Goal: Task Accomplishment & Management: Manage account settings

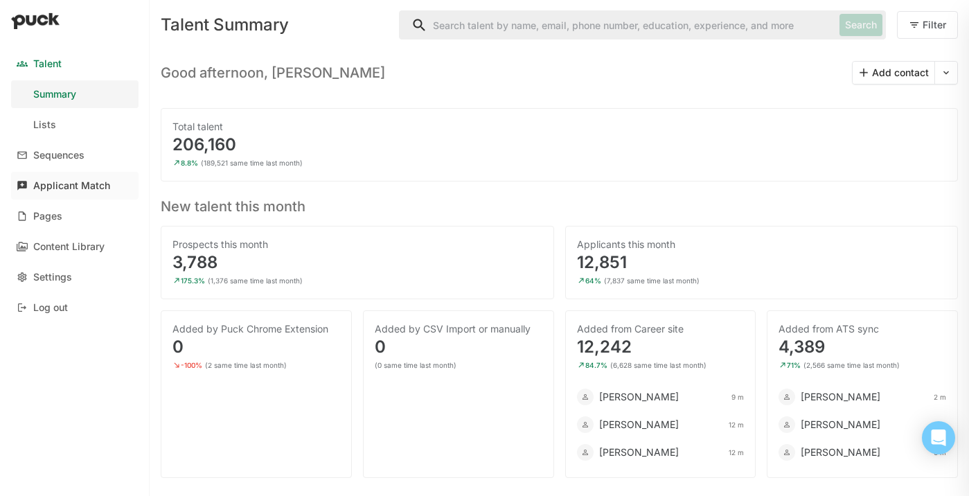
click at [66, 183] on div "Applicant Match" at bounding box center [71, 186] width 77 height 12
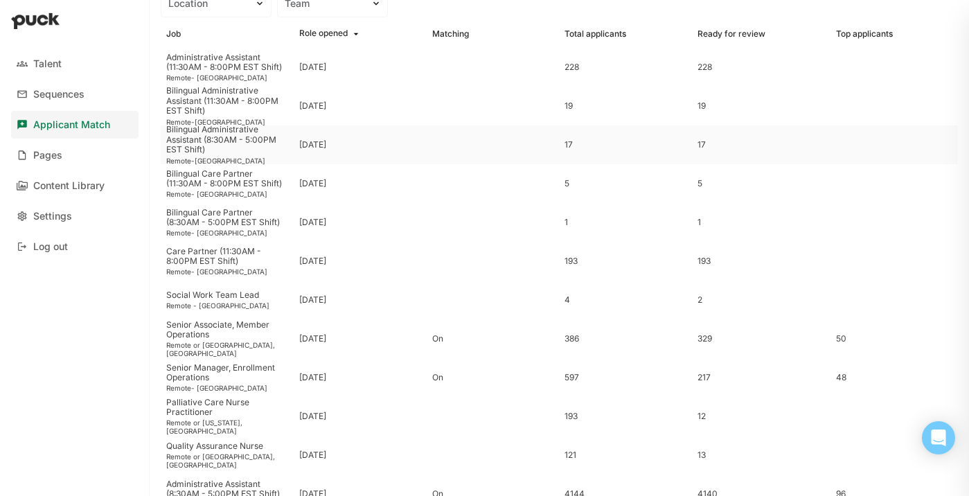
scroll to position [92, 0]
click at [208, 374] on div "Senior Manager, Enrollment Operations" at bounding box center [227, 372] width 122 height 20
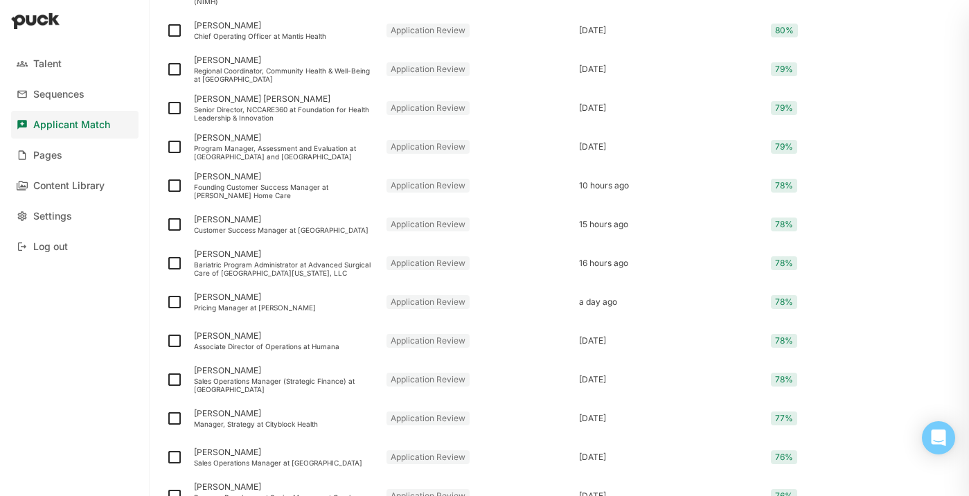
scroll to position [1790, 0]
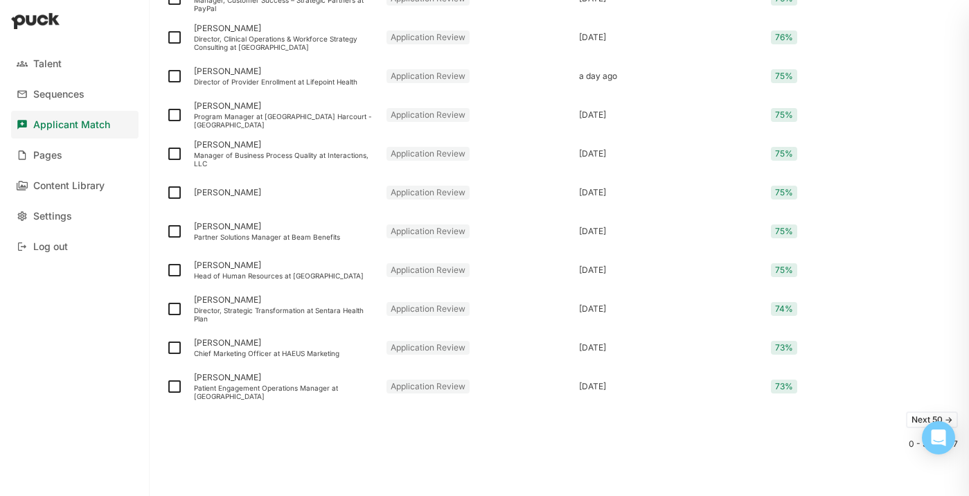
click at [914, 418] on button "Next 50 ->" at bounding box center [932, 420] width 52 height 17
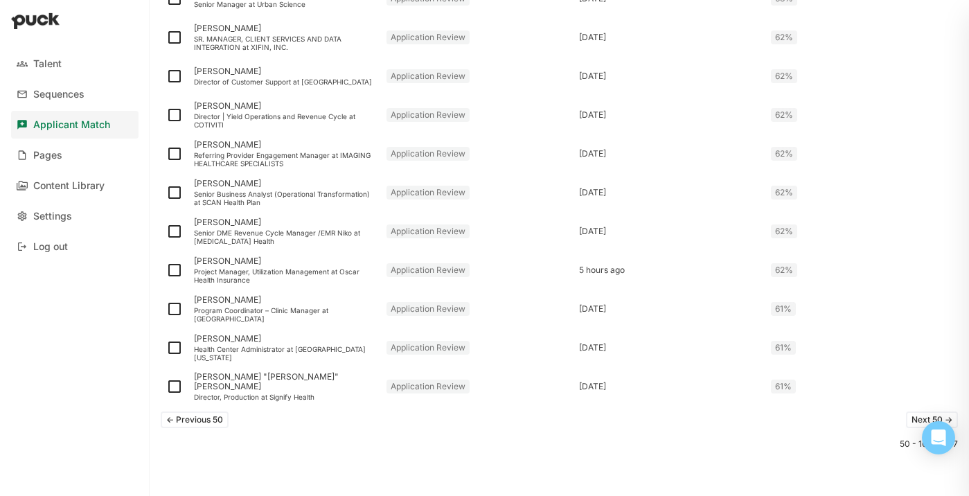
click at [909, 418] on button "Next 50 ->" at bounding box center [932, 420] width 52 height 17
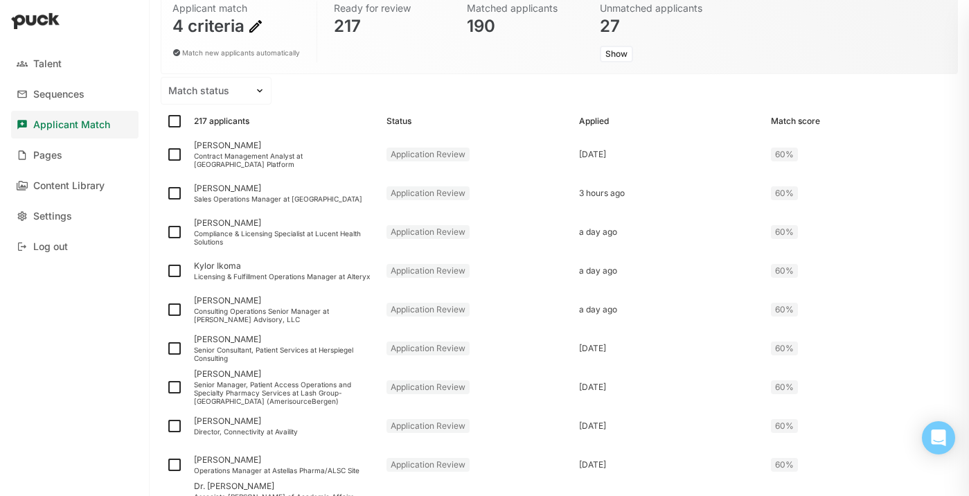
scroll to position [123, 0]
click at [175, 155] on img at bounding box center [174, 153] width 17 height 17
click at [166, 154] on input "checkbox" at bounding box center [166, 153] width 1 height 1
checkbox input "true"
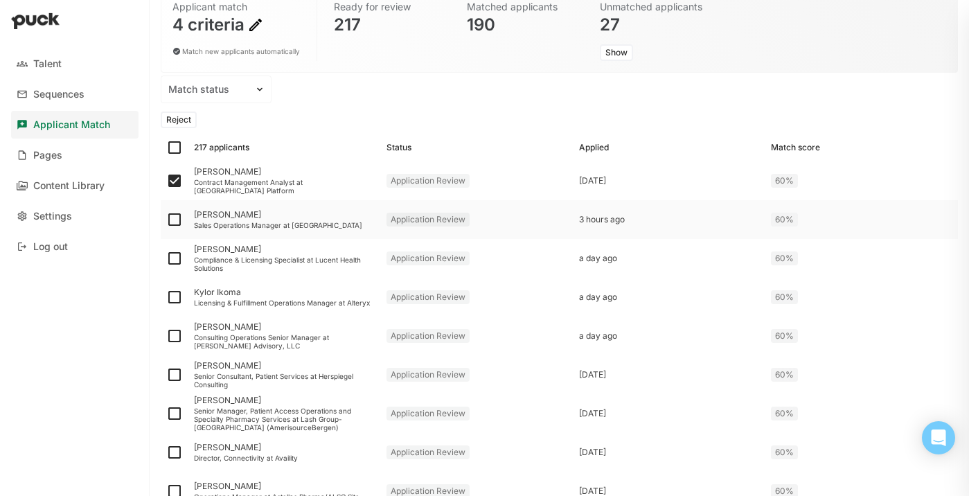
click at [174, 221] on img at bounding box center [174, 219] width 17 height 17
click at [166, 220] on input "checkbox" at bounding box center [166, 220] width 1 height 1
checkbox input "true"
click at [175, 263] on img at bounding box center [174, 258] width 17 height 17
click at [166, 259] on input "checkbox" at bounding box center [166, 258] width 1 height 1
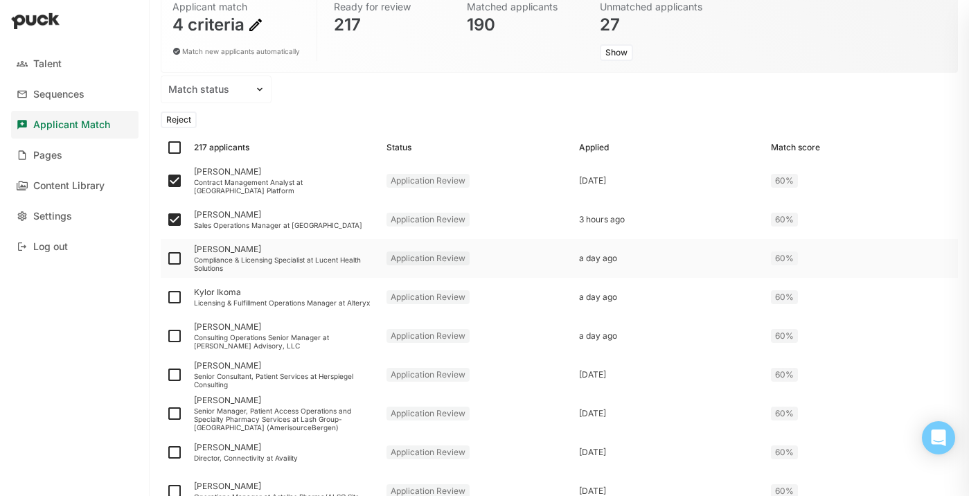
checkbox input "true"
click at [175, 297] on img at bounding box center [174, 297] width 17 height 17
click at [166, 297] on input "checkbox" at bounding box center [166, 297] width 1 height 1
checkbox input "true"
click at [173, 333] on img at bounding box center [174, 336] width 17 height 17
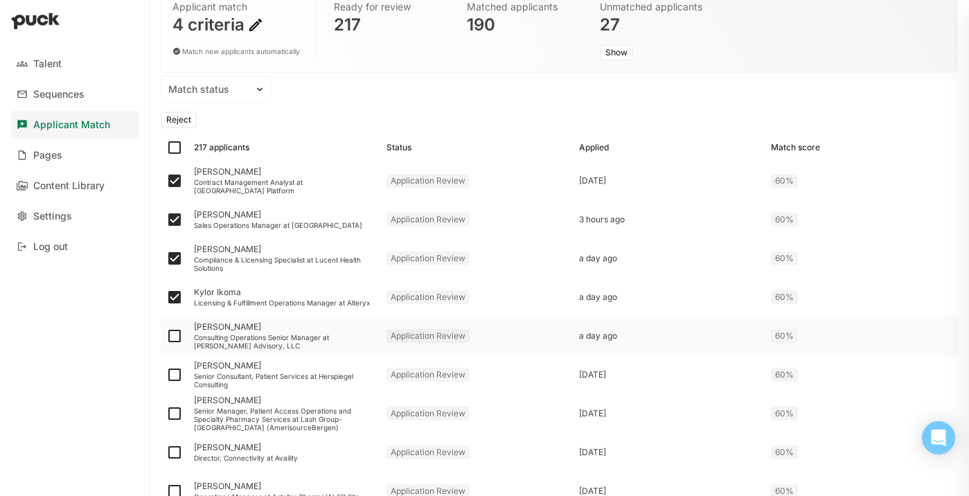
click at [166, 336] on input "checkbox" at bounding box center [166, 336] width 1 height 1
checkbox input "true"
click at [175, 374] on img at bounding box center [174, 375] width 17 height 17
click at [166, 375] on input "checkbox" at bounding box center [166, 375] width 1 height 1
checkbox input "true"
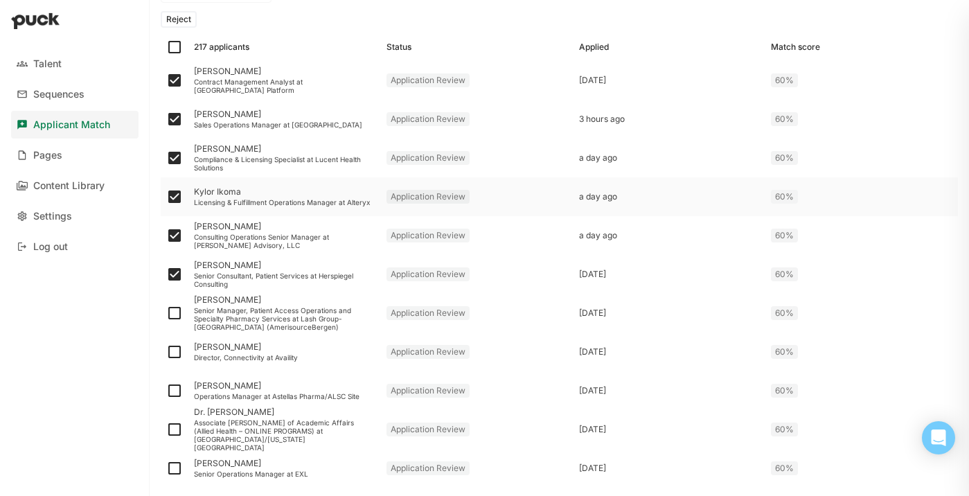
scroll to position [230, 0]
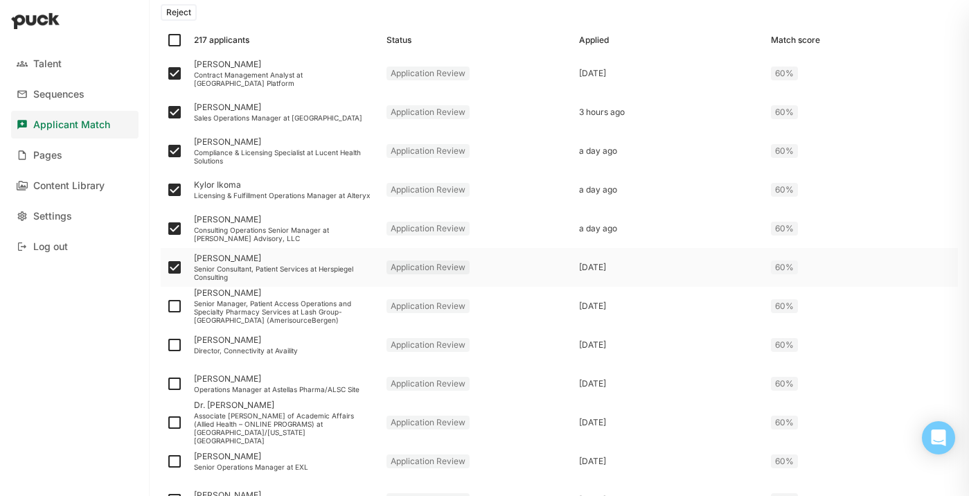
click at [228, 273] on div "Senior Consultant, Patient Services at Herspiegel Consulting" at bounding box center [285, 273] width 182 height 17
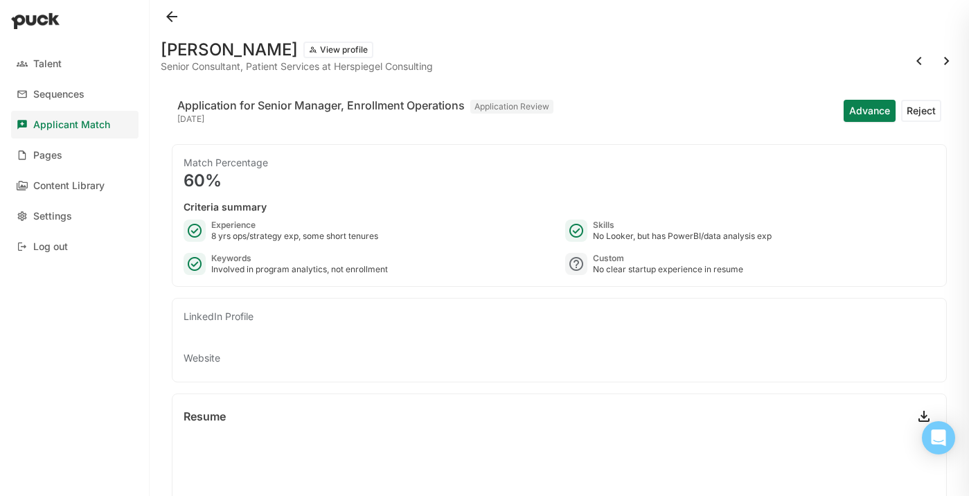
click at [170, 13] on button at bounding box center [172, 17] width 22 height 22
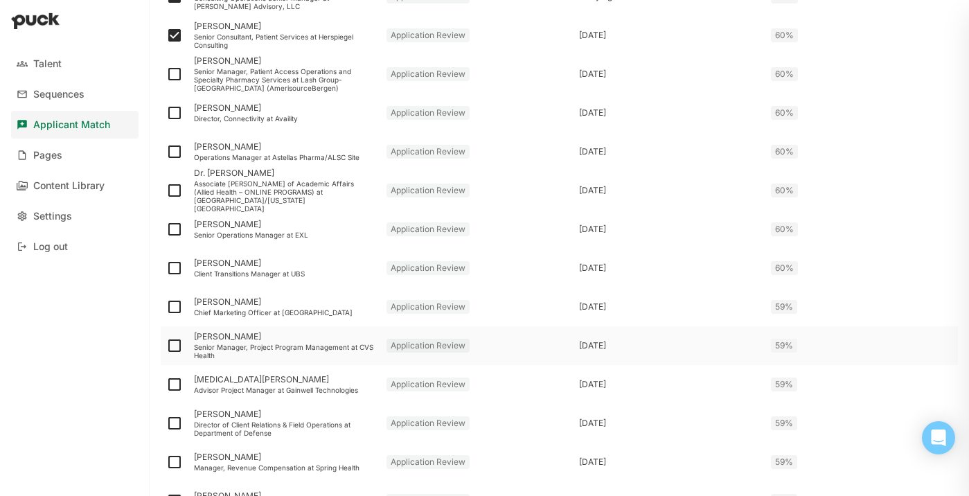
scroll to position [436, 0]
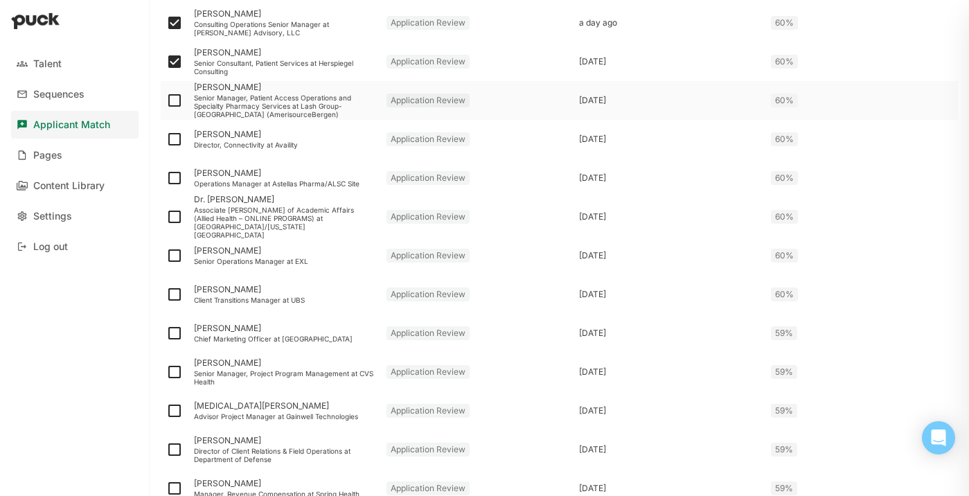
click at [174, 99] on img at bounding box center [174, 100] width 17 height 17
click at [166, 100] on input "checkbox" at bounding box center [166, 100] width 1 height 1
checkbox input "true"
click at [240, 134] on div "[PERSON_NAME]" at bounding box center [285, 135] width 182 height 10
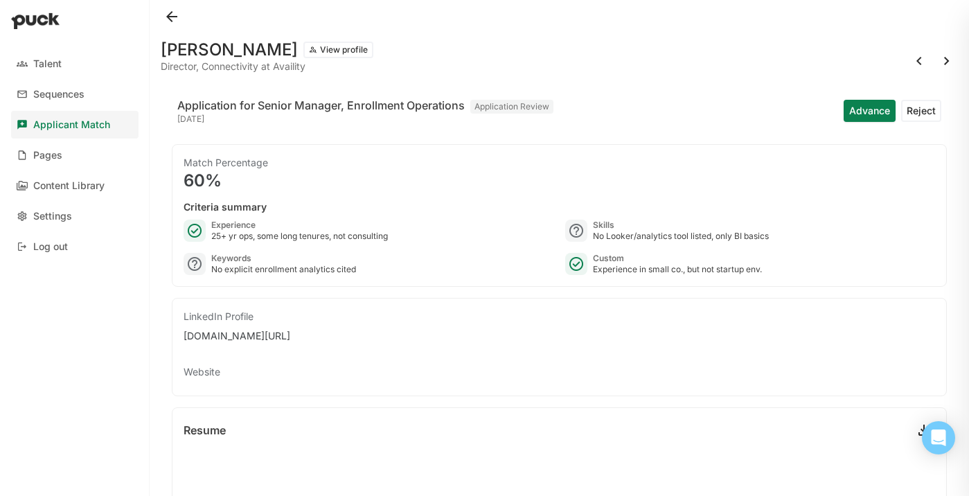
click at [169, 24] on button at bounding box center [172, 17] width 22 height 22
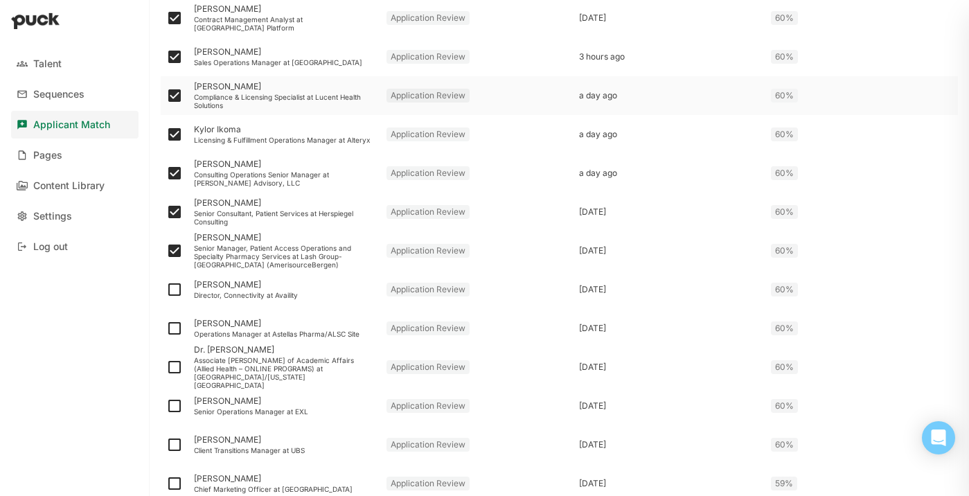
scroll to position [303, 0]
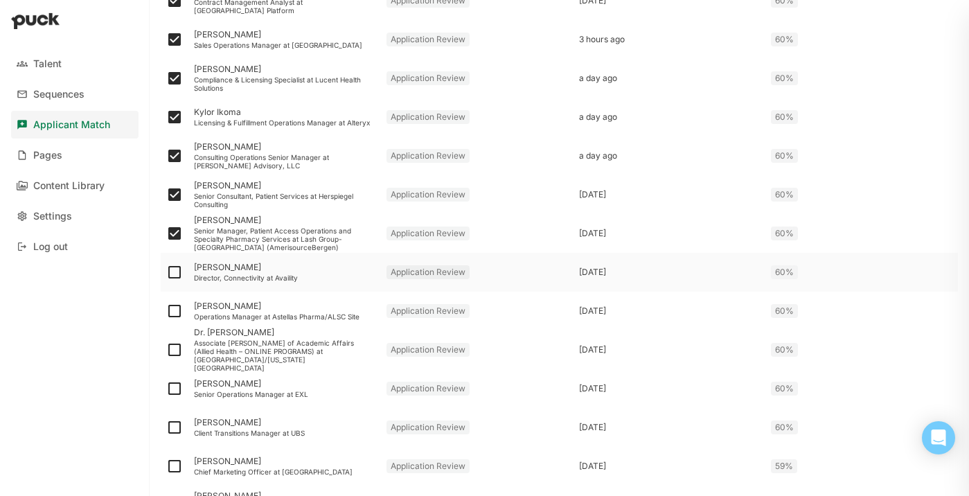
click at [177, 268] on img at bounding box center [174, 272] width 17 height 17
click at [166, 272] on input "checkbox" at bounding box center [166, 272] width 1 height 1
checkbox input "true"
click at [174, 310] on img at bounding box center [174, 311] width 17 height 17
click at [166, 311] on input "checkbox" at bounding box center [166, 311] width 1 height 1
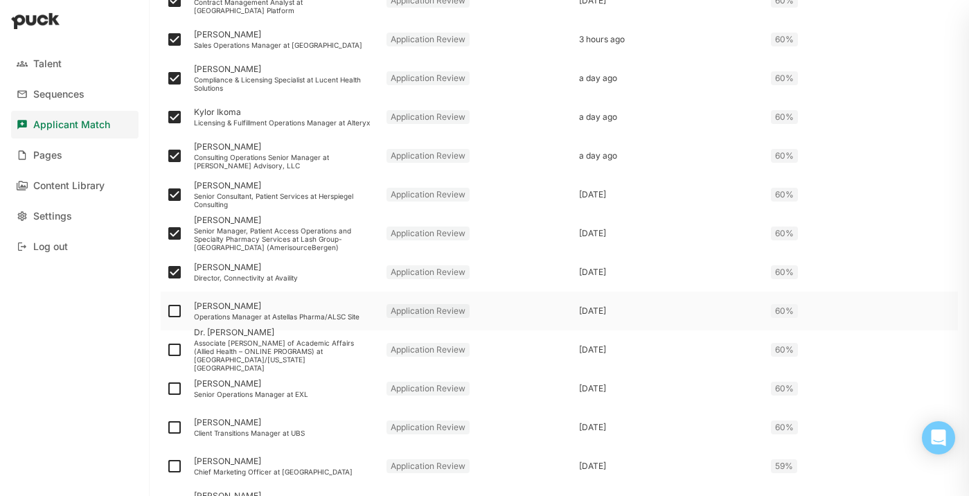
checkbox input "true"
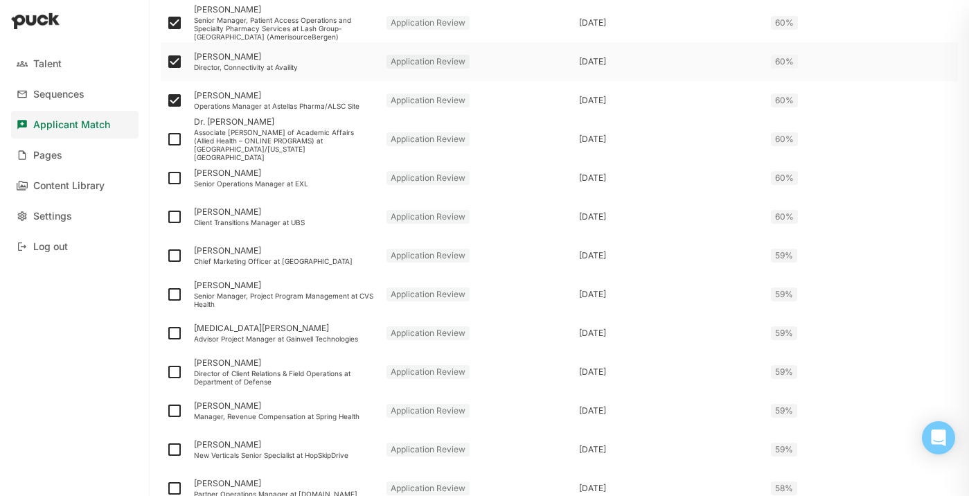
scroll to position [519, 0]
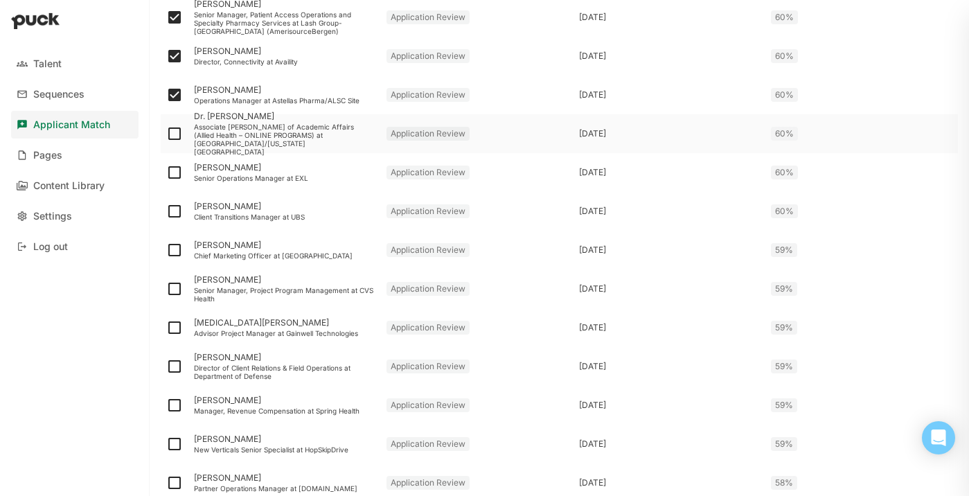
click at [172, 136] on img at bounding box center [174, 133] width 17 height 17
click at [166, 134] on input "checkbox" at bounding box center [166, 134] width 1 height 1
checkbox input "true"
click at [174, 170] on img at bounding box center [174, 172] width 17 height 17
click at [166, 173] on input "checkbox" at bounding box center [166, 173] width 1 height 1
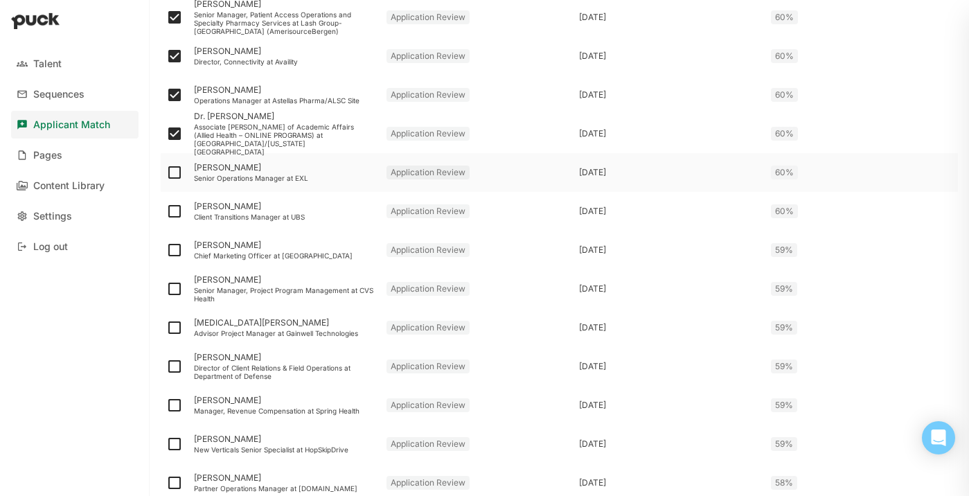
checkbox input "true"
click at [177, 211] on img at bounding box center [174, 211] width 17 height 17
click at [166, 211] on input "checkbox" at bounding box center [166, 211] width 1 height 1
checkbox input "true"
click at [175, 249] on img at bounding box center [174, 250] width 17 height 17
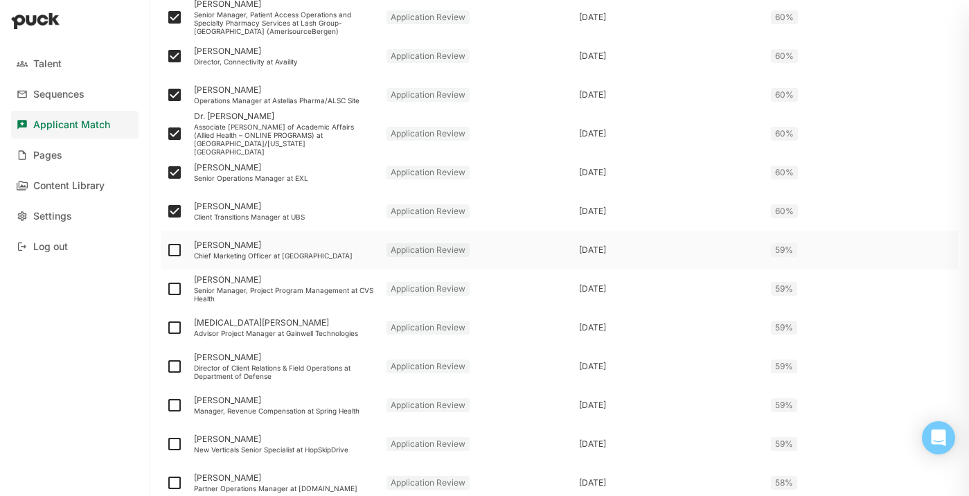
click at [166, 250] on input "checkbox" at bounding box center [166, 250] width 1 height 1
checkbox input "true"
click at [176, 289] on img at bounding box center [174, 289] width 17 height 17
click at [166, 289] on input "checkbox" at bounding box center [166, 289] width 1 height 1
checkbox input "true"
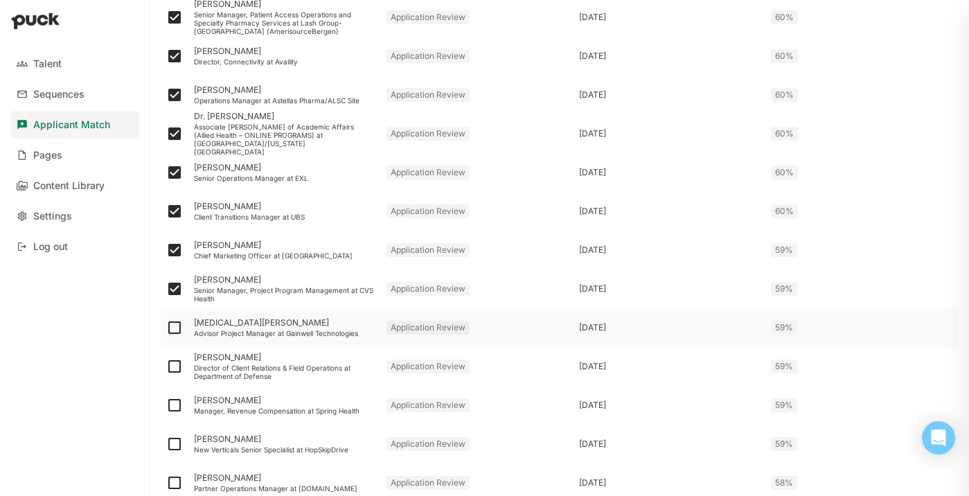
click at [176, 326] on img at bounding box center [174, 327] width 17 height 17
click at [166, 328] on input "checkbox" at bounding box center [166, 328] width 1 height 1
checkbox input "true"
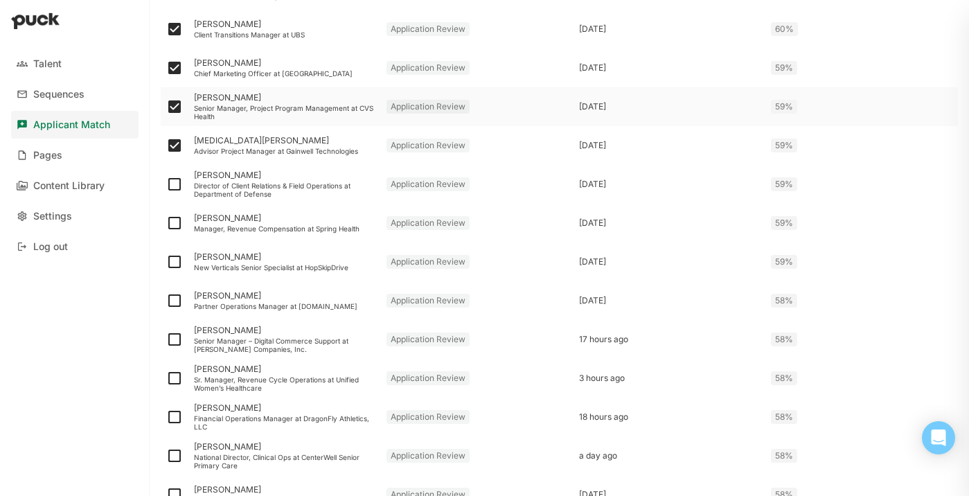
scroll to position [703, 0]
click at [175, 182] on img at bounding box center [174, 182] width 17 height 17
click at [166, 182] on input "checkbox" at bounding box center [166, 182] width 1 height 1
checkbox input "true"
click at [175, 224] on img at bounding box center [174, 221] width 17 height 17
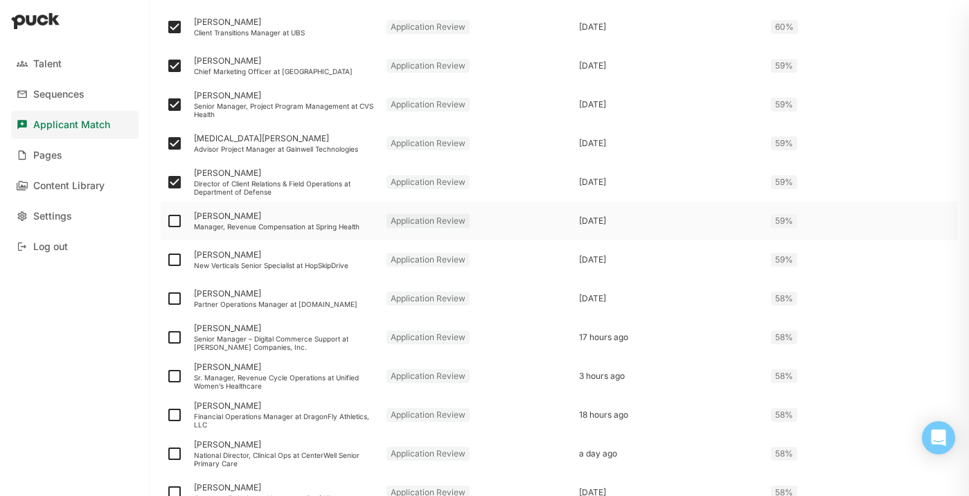
click at [166, 222] on input "checkbox" at bounding box center [166, 221] width 1 height 1
checkbox input "true"
click at [173, 252] on img at bounding box center [174, 260] width 17 height 17
click at [166, 260] on input "checkbox" at bounding box center [166, 260] width 1 height 1
checkbox input "true"
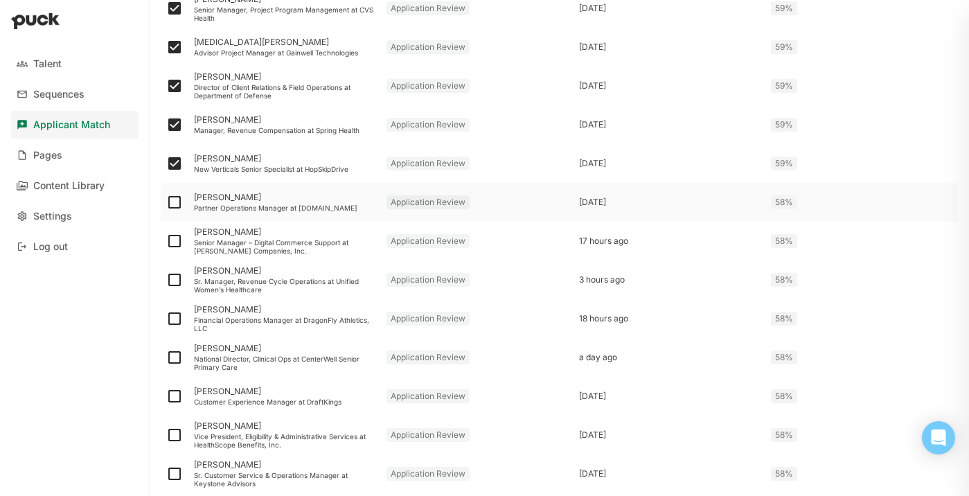
scroll to position [805, 0]
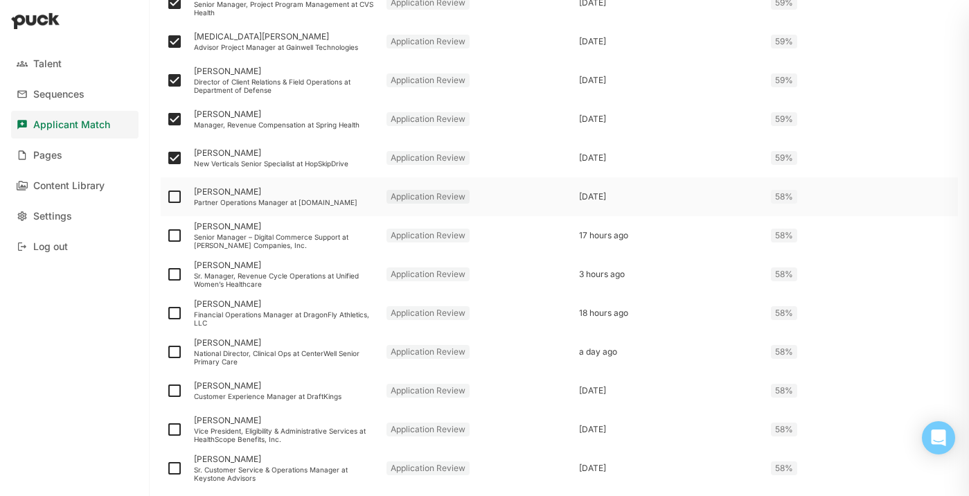
click at [175, 198] on img at bounding box center [174, 196] width 17 height 17
click at [166, 197] on input "checkbox" at bounding box center [166, 197] width 1 height 1
checkbox input "true"
click at [243, 202] on div "Partner Operations Manager at [DOMAIN_NAME]" at bounding box center [285, 202] width 182 height 8
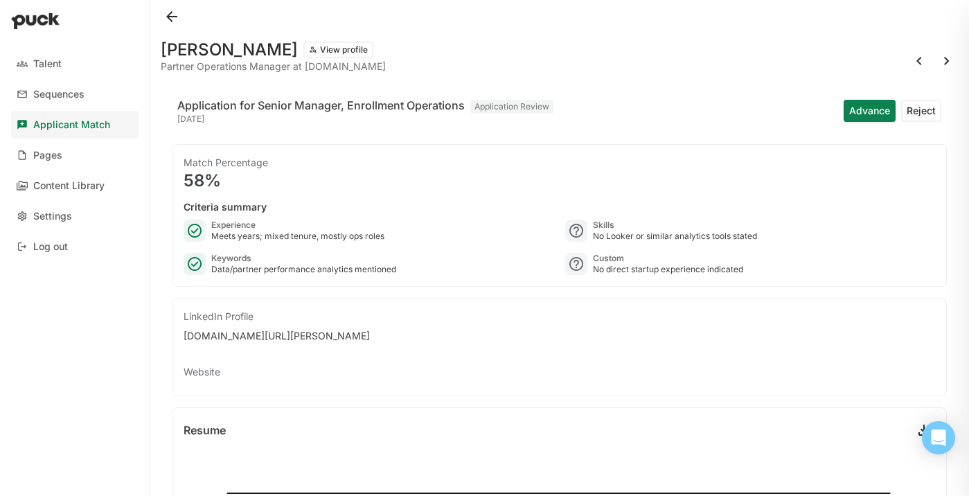
click at [174, 10] on button at bounding box center [172, 17] width 22 height 22
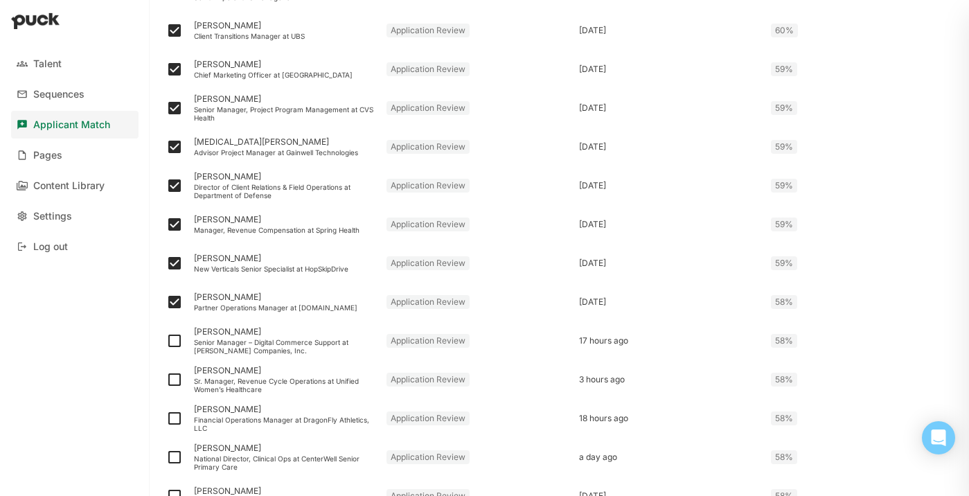
scroll to position [702, 0]
click at [178, 340] on img at bounding box center [174, 338] width 17 height 17
click at [166, 339] on input "checkbox" at bounding box center [166, 339] width 1 height 1
checkbox input "true"
click at [173, 377] on img at bounding box center [174, 377] width 17 height 17
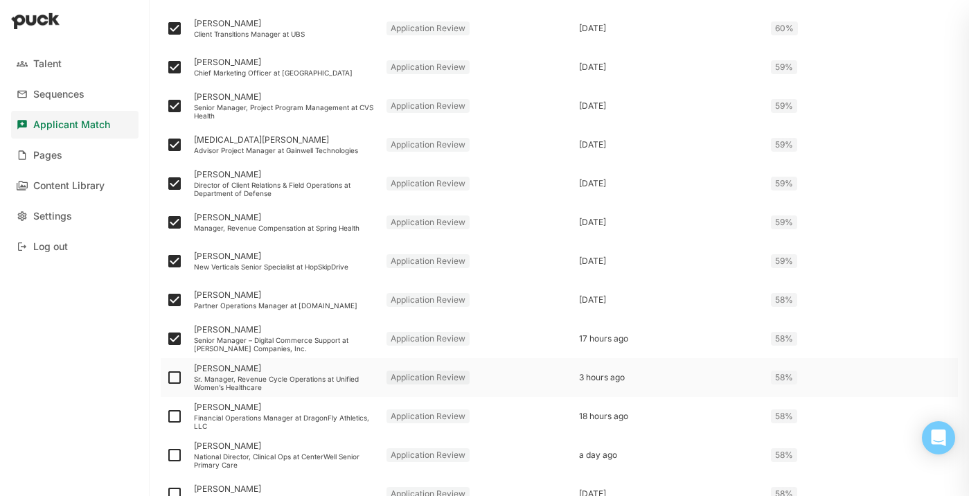
click at [166, 378] on input "checkbox" at bounding box center [166, 378] width 1 height 1
checkbox input "true"
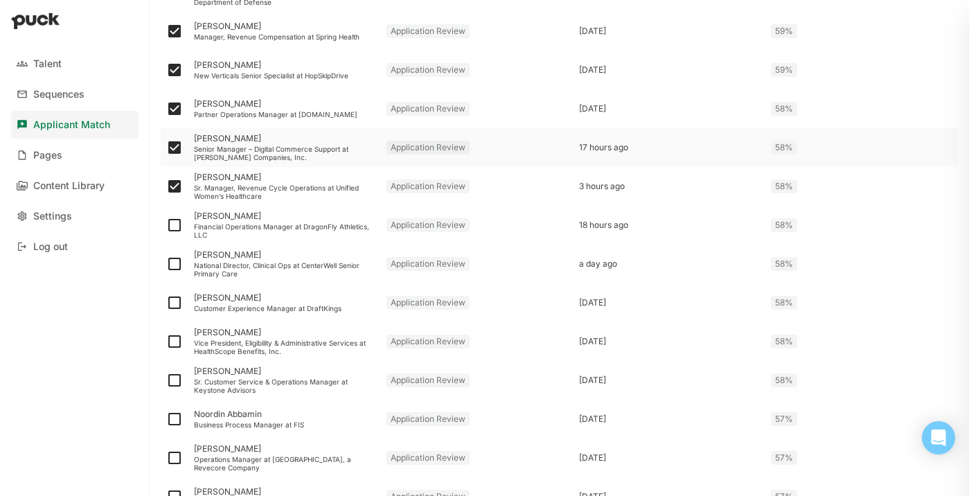
scroll to position [898, 0]
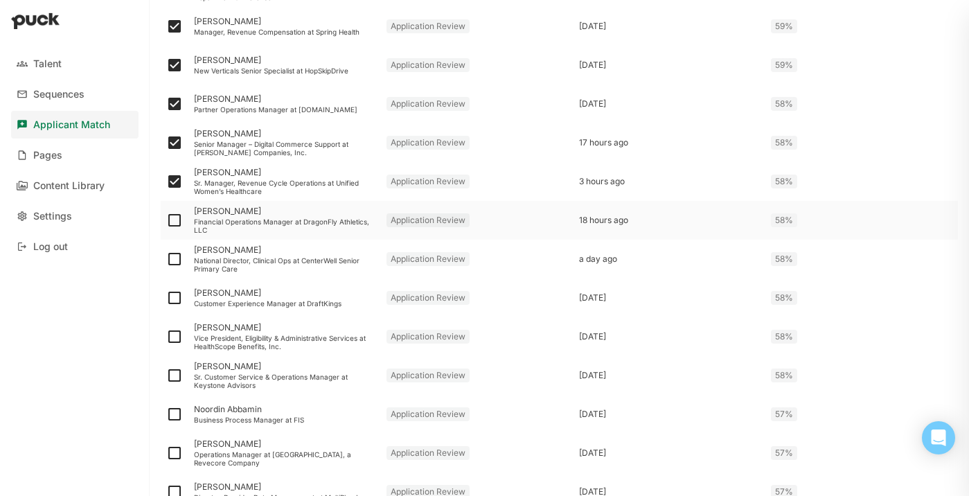
click at [177, 222] on img at bounding box center [174, 220] width 17 height 17
click at [166, 221] on input "checkbox" at bounding box center [166, 220] width 1 height 1
checkbox input "true"
click at [178, 261] on img at bounding box center [174, 259] width 17 height 17
click at [166, 260] on input "checkbox" at bounding box center [166, 259] width 1 height 1
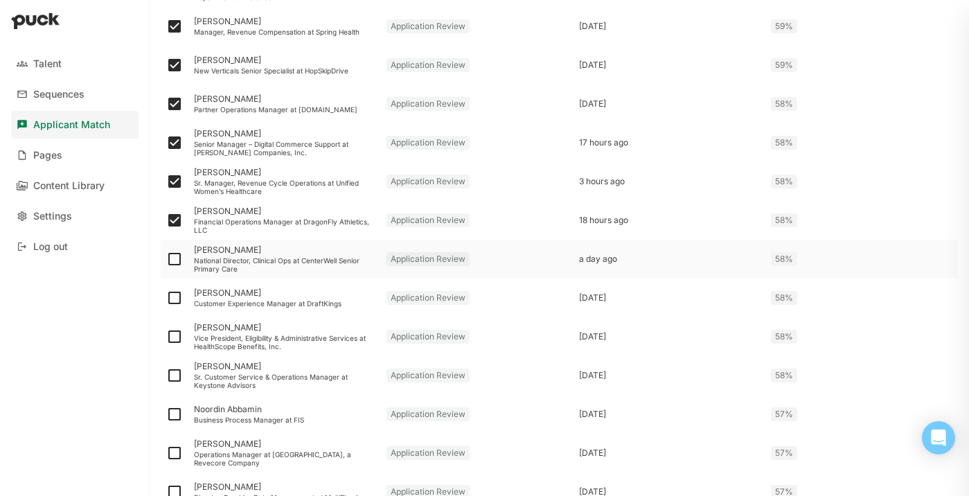
checkbox input "true"
click at [176, 299] on img at bounding box center [174, 298] width 17 height 17
click at [166, 299] on input "checkbox" at bounding box center [166, 298] width 1 height 1
checkbox input "true"
click at [175, 335] on img at bounding box center [174, 336] width 17 height 17
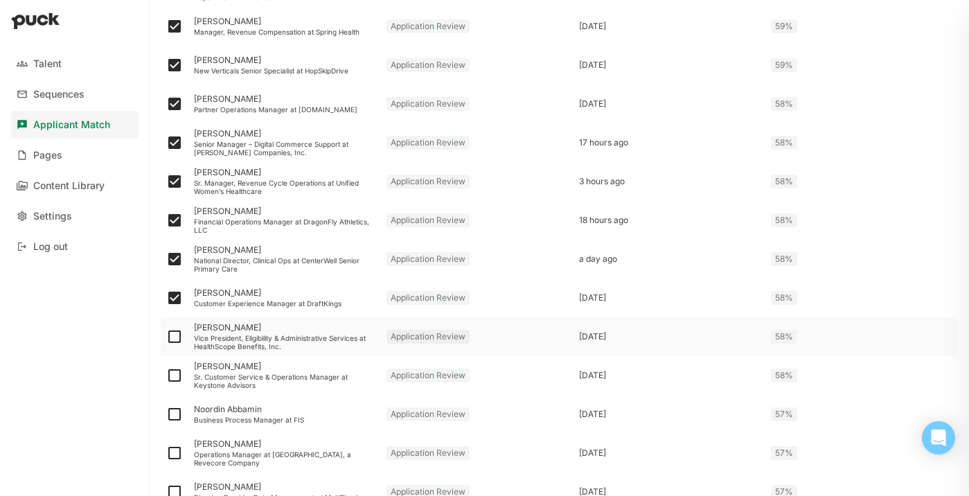
click at [166, 337] on input "checkbox" at bounding box center [166, 337] width 1 height 1
checkbox input "true"
click at [173, 373] on img at bounding box center [174, 375] width 17 height 17
click at [166, 376] on input "checkbox" at bounding box center [166, 376] width 1 height 1
checkbox input "true"
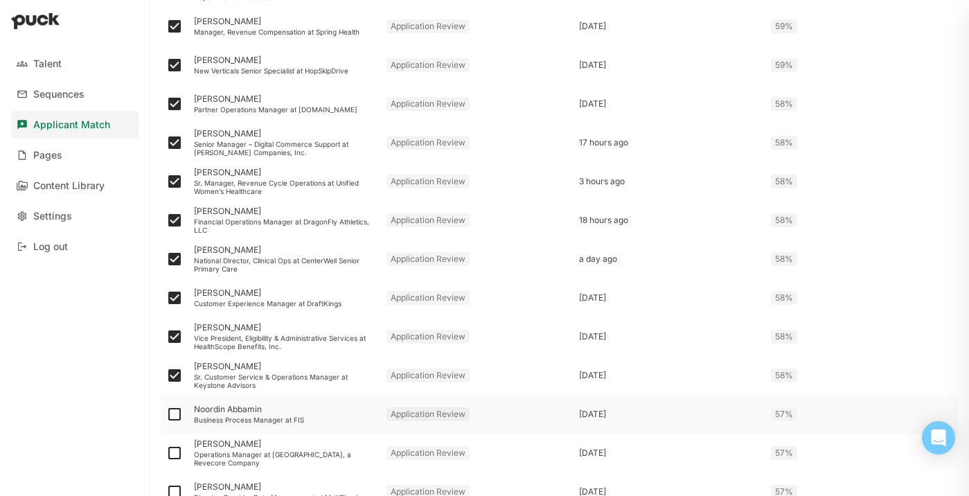
click at [174, 418] on img at bounding box center [174, 414] width 17 height 17
click at [166, 415] on input "checkbox" at bounding box center [166, 414] width 1 height 1
checkbox input "true"
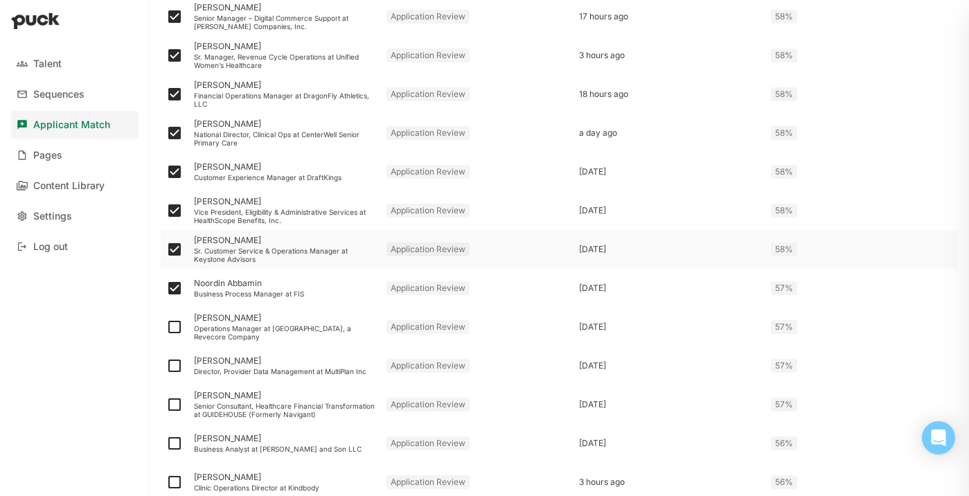
scroll to position [1028, 0]
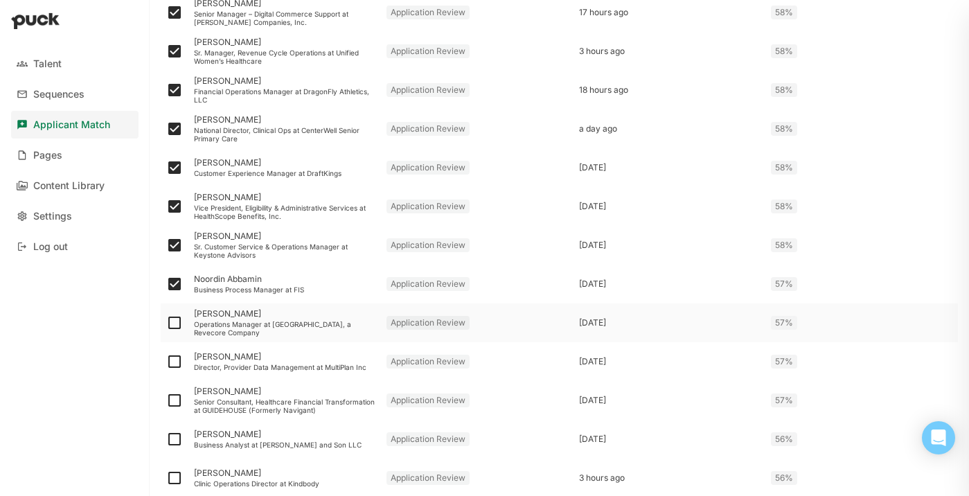
click at [176, 321] on img at bounding box center [174, 323] width 17 height 17
click at [166, 323] on input "checkbox" at bounding box center [166, 323] width 1 height 1
checkbox input "true"
click at [177, 361] on img at bounding box center [174, 361] width 17 height 17
click at [166, 362] on input "checkbox" at bounding box center [166, 362] width 1 height 1
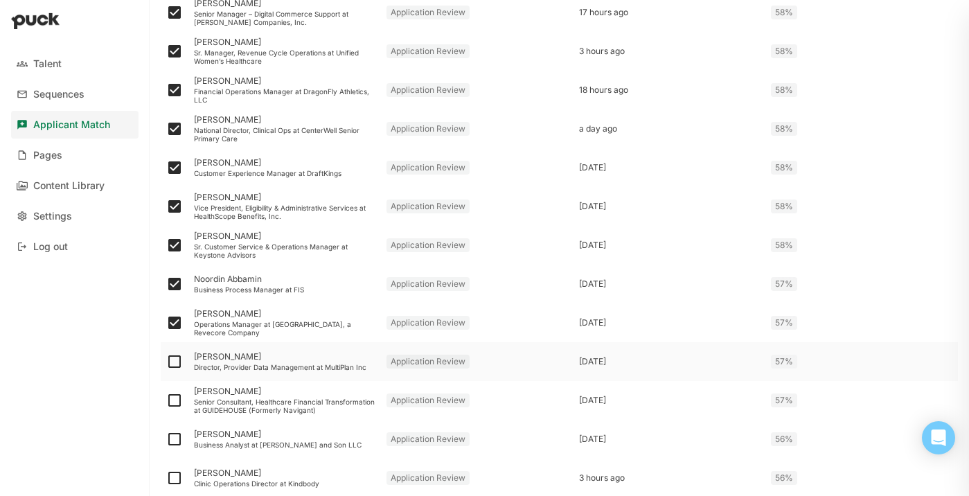
checkbox input "true"
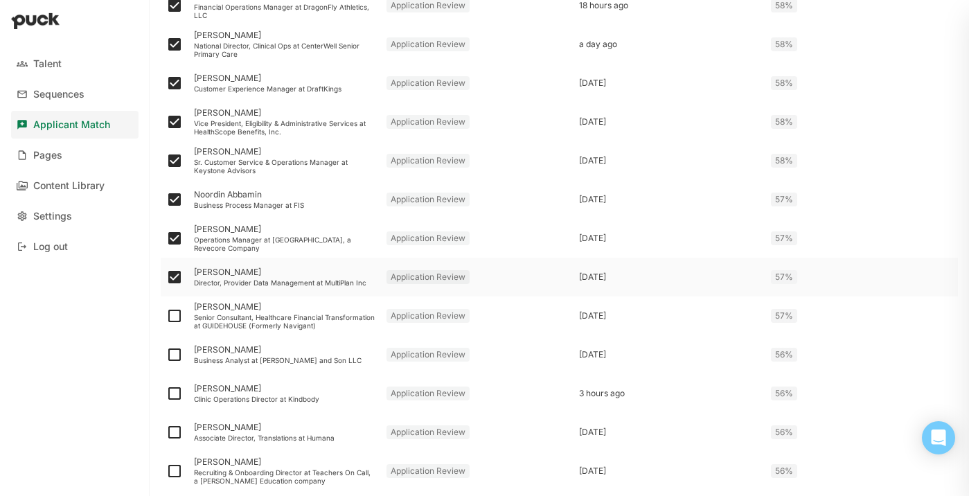
scroll to position [1122, 0]
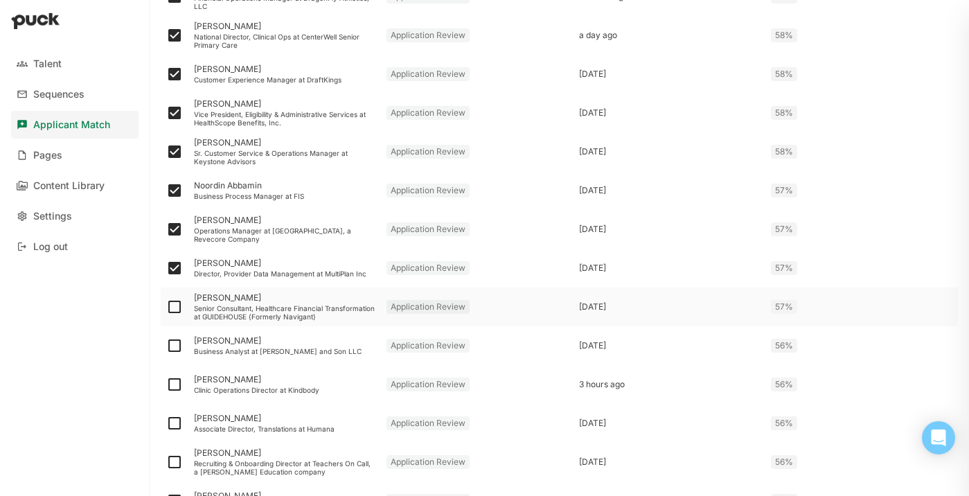
click at [173, 303] on img at bounding box center [174, 307] width 17 height 17
click at [166, 307] on input "checkbox" at bounding box center [166, 307] width 1 height 1
checkbox input "true"
click at [173, 349] on img at bounding box center [174, 345] width 17 height 17
click at [166, 346] on input "checkbox" at bounding box center [166, 346] width 1 height 1
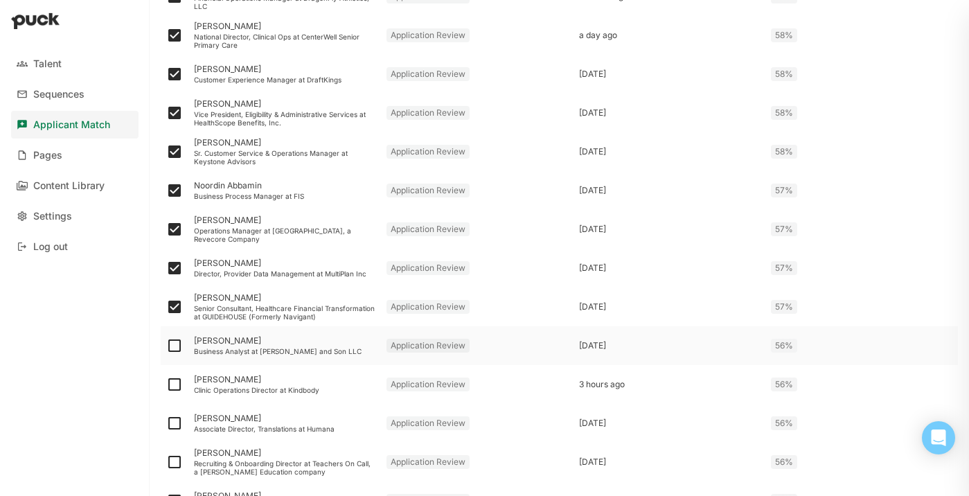
checkbox input "true"
click at [174, 386] on img at bounding box center [174, 384] width 17 height 17
click at [166, 385] on input "checkbox" at bounding box center [166, 385] width 1 height 1
checkbox input "true"
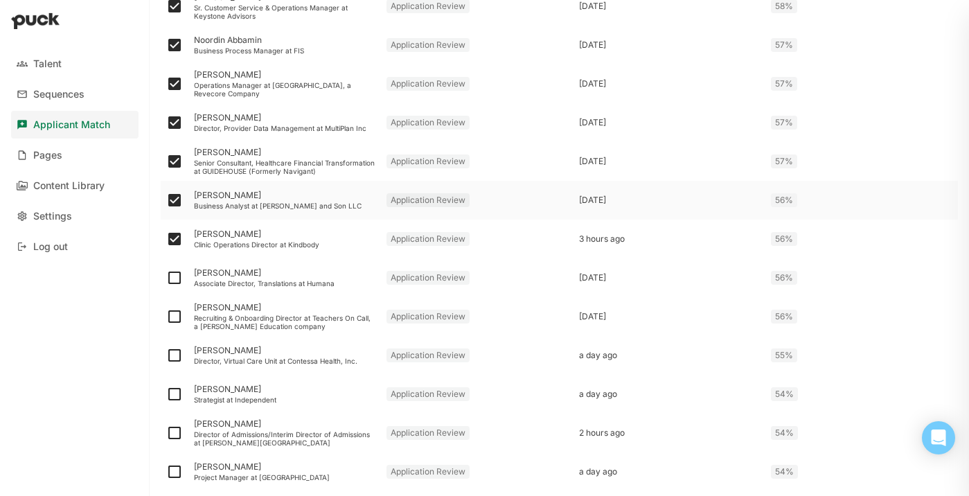
scroll to position [1271, 0]
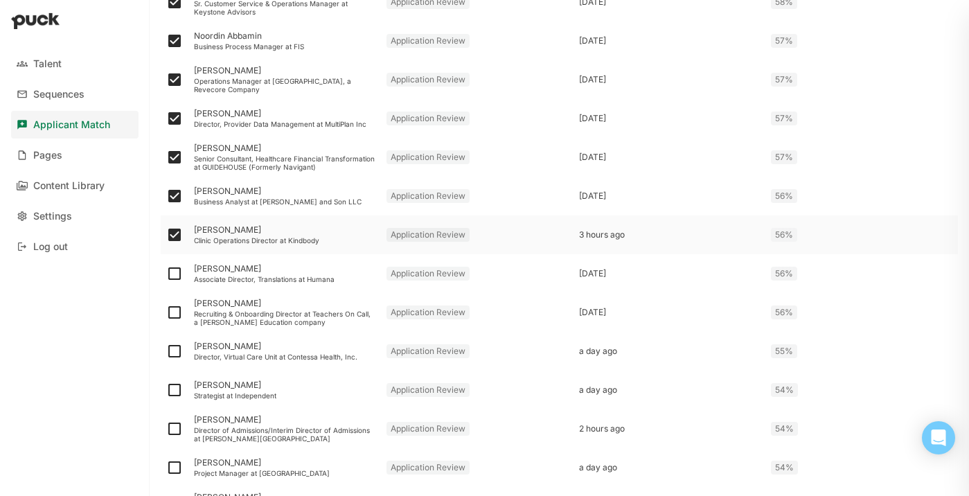
click at [230, 246] on div "[PERSON_NAME] Clinic Operations Director at Kindbody" at bounding box center [284, 234] width 193 height 39
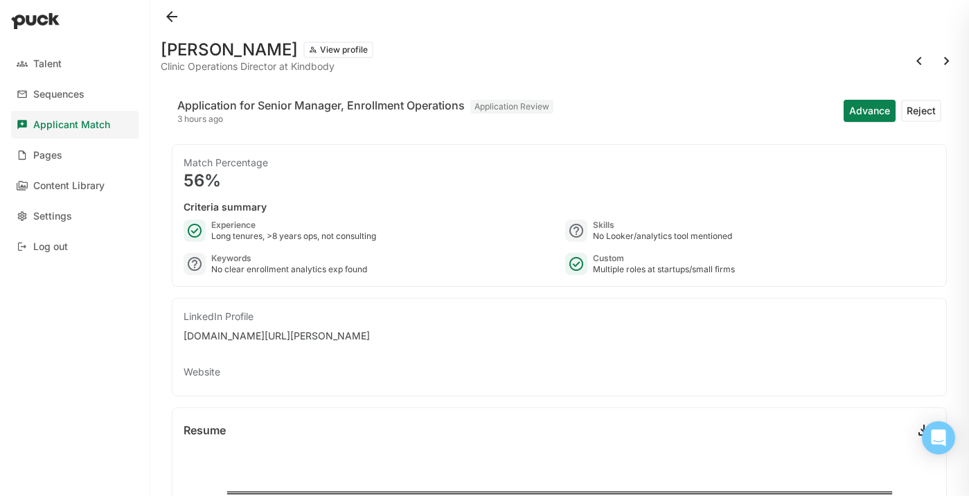
click at [174, 13] on button at bounding box center [172, 17] width 22 height 22
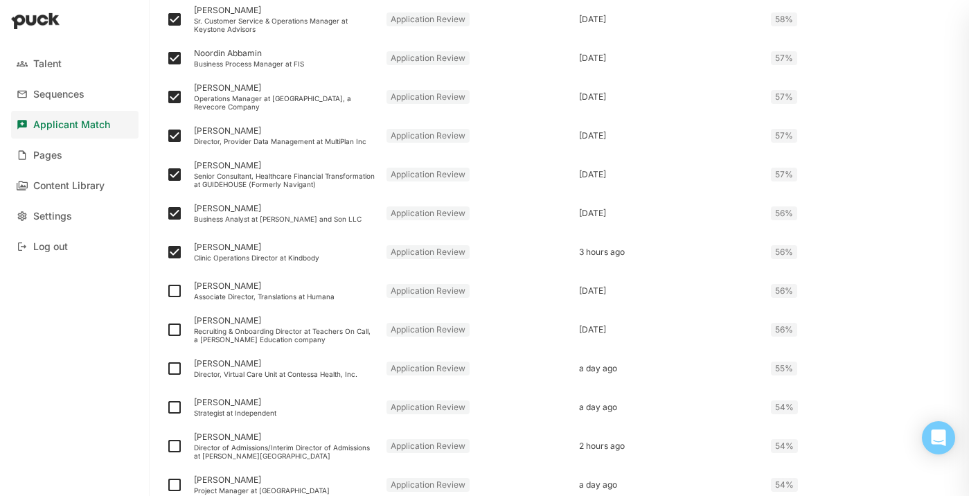
scroll to position [1267, 0]
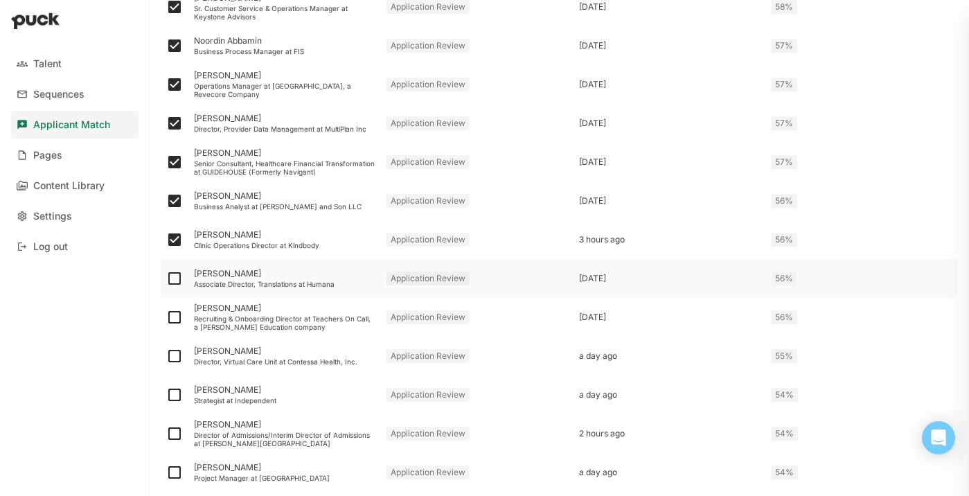
click at [175, 278] on img at bounding box center [174, 278] width 17 height 17
click at [166, 279] on input "checkbox" at bounding box center [166, 279] width 1 height 1
checkbox input "true"
click at [251, 283] on div "Associate Director, Translations at Humana" at bounding box center [285, 284] width 182 height 8
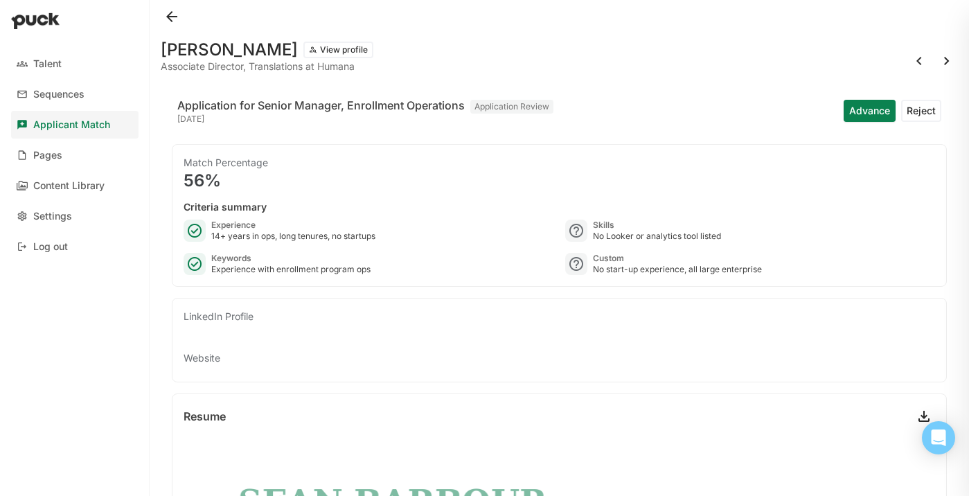
click at [173, 12] on button at bounding box center [172, 17] width 22 height 22
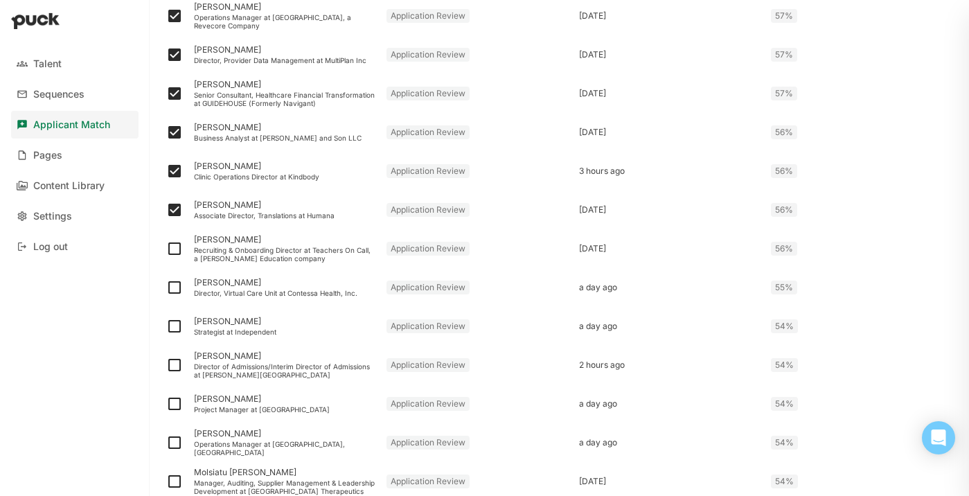
scroll to position [1415, 0]
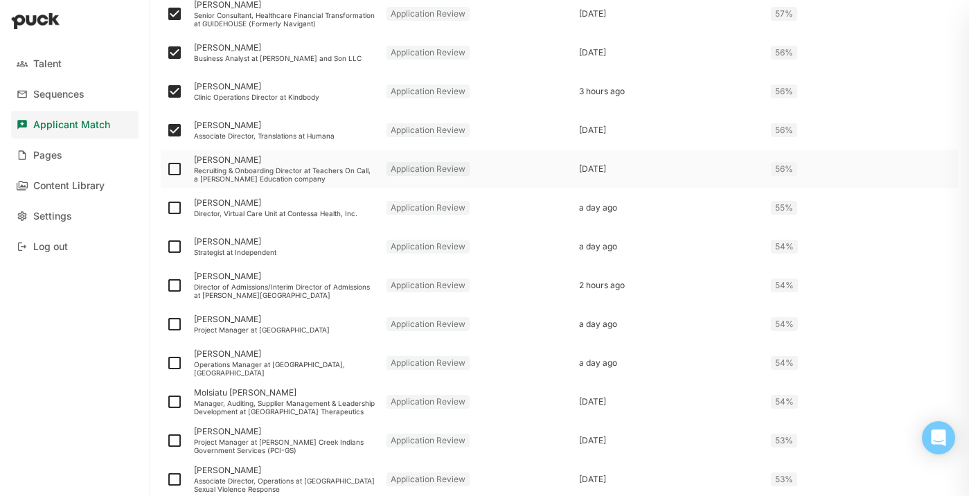
click at [175, 168] on img at bounding box center [174, 169] width 17 height 17
click at [166, 169] on input "checkbox" at bounding box center [166, 169] width 1 height 1
checkbox input "true"
click at [173, 208] on img at bounding box center [174, 208] width 17 height 17
click at [166, 208] on input "checkbox" at bounding box center [166, 208] width 1 height 1
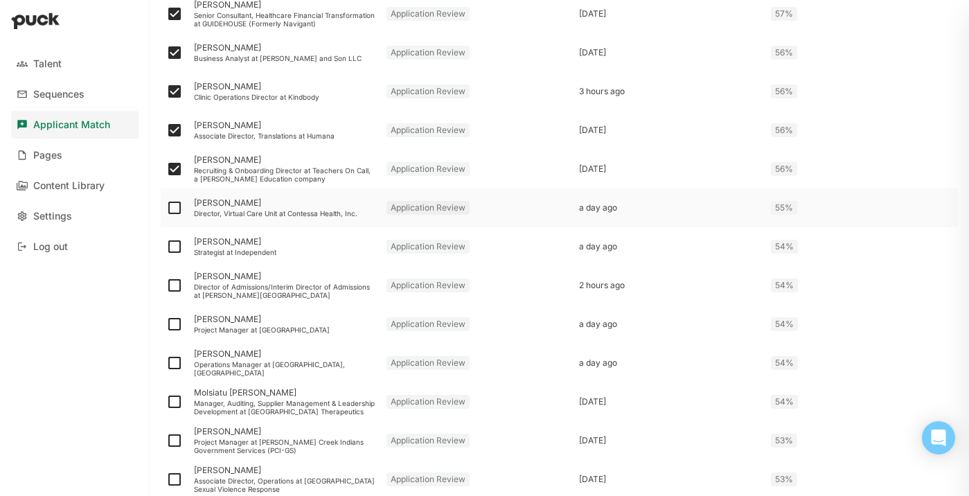
checkbox input "true"
click at [172, 242] on img at bounding box center [174, 246] width 17 height 17
click at [166, 247] on input "checkbox" at bounding box center [166, 247] width 1 height 1
checkbox input "true"
click at [170, 287] on img at bounding box center [174, 285] width 17 height 17
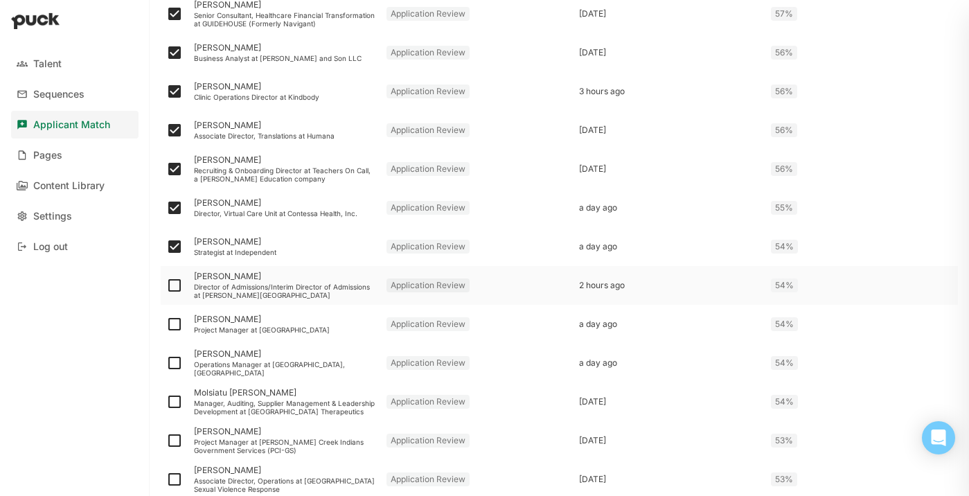
click at [166, 286] on input "checkbox" at bounding box center [166, 285] width 1 height 1
checkbox input "true"
click at [172, 321] on img at bounding box center [174, 324] width 17 height 17
click at [166, 324] on input "checkbox" at bounding box center [166, 324] width 1 height 1
checkbox input "true"
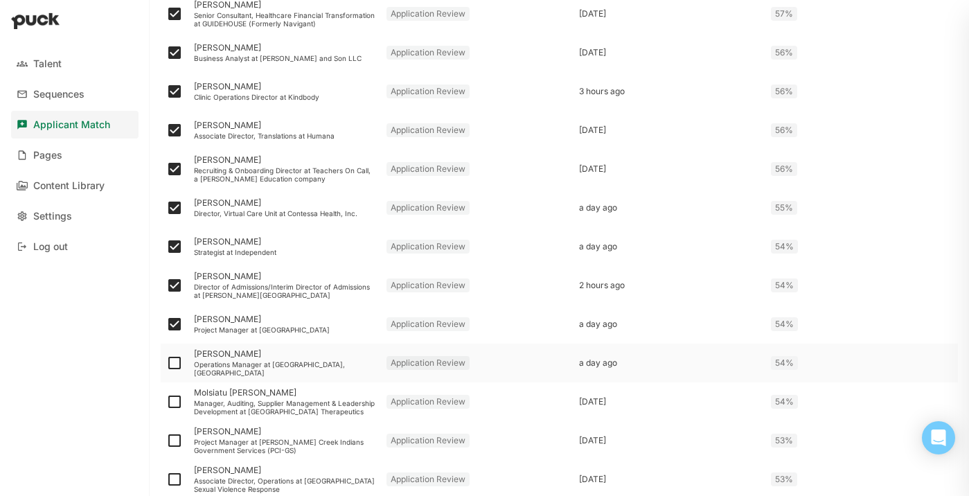
click at [173, 362] on img at bounding box center [174, 363] width 17 height 17
click at [166, 363] on input "checkbox" at bounding box center [166, 363] width 1 height 1
checkbox input "true"
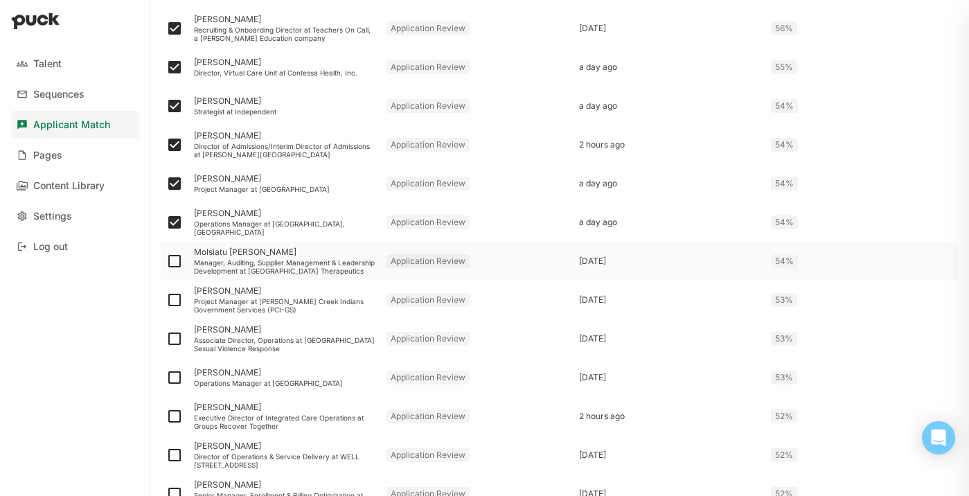
scroll to position [1557, 0]
click at [175, 263] on img at bounding box center [174, 260] width 17 height 17
click at [166, 261] on input "checkbox" at bounding box center [166, 260] width 1 height 1
checkbox input "true"
click at [178, 299] on img at bounding box center [174, 298] width 17 height 17
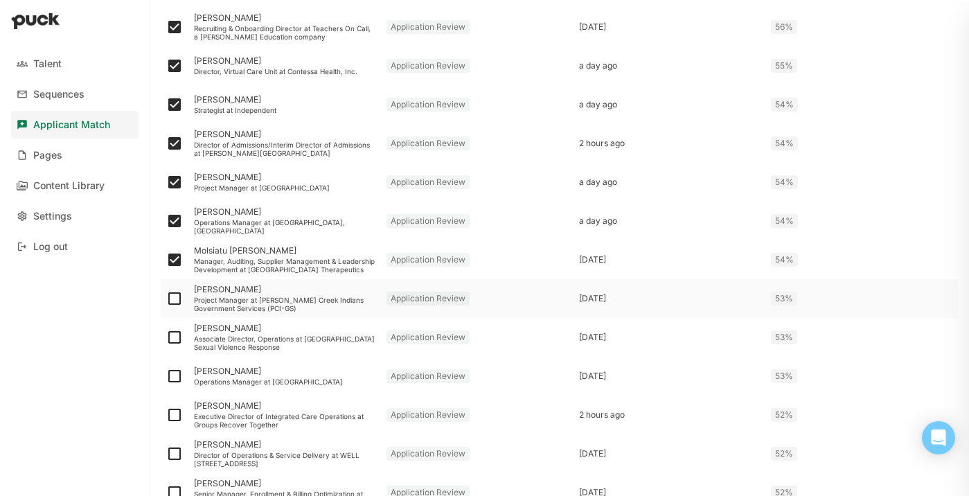
click at [166, 299] on input "checkbox" at bounding box center [166, 299] width 1 height 1
checkbox input "true"
click at [173, 340] on img at bounding box center [174, 337] width 17 height 17
click at [166, 338] on input "checkbox" at bounding box center [166, 337] width 1 height 1
checkbox input "true"
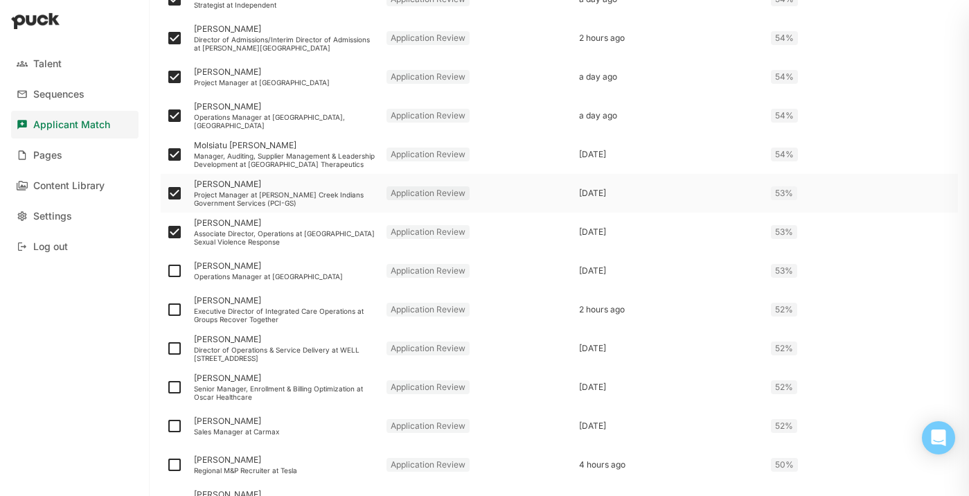
scroll to position [1664, 0]
click at [175, 275] on img at bounding box center [174, 269] width 17 height 17
click at [166, 270] on input "checkbox" at bounding box center [166, 270] width 1 height 1
checkbox input "true"
click at [233, 270] on div "[PERSON_NAME] Operations Manager at [GEOGRAPHIC_DATA]" at bounding box center [284, 269] width 193 height 39
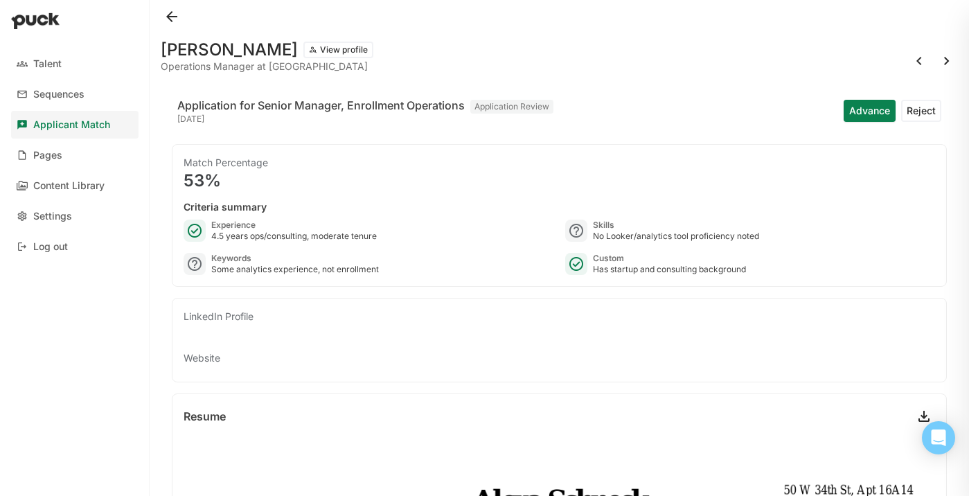
click at [167, 16] on button at bounding box center [172, 17] width 22 height 22
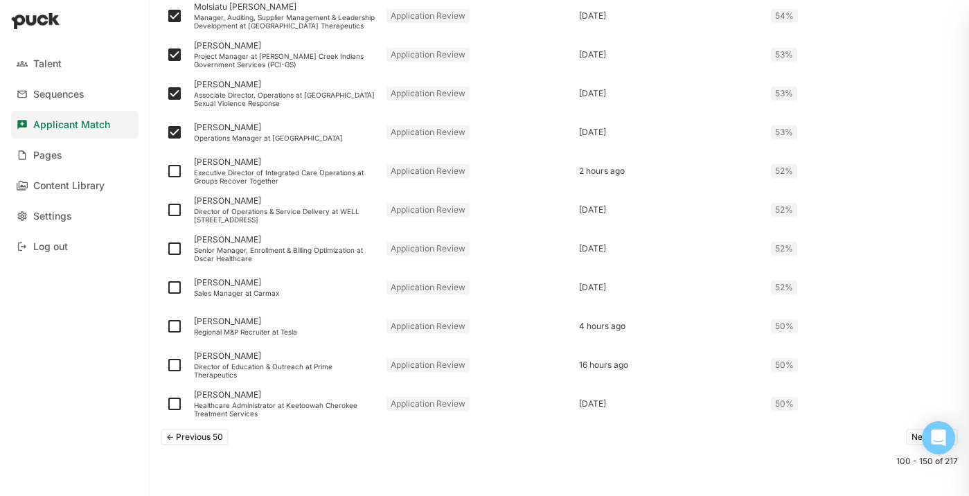
scroll to position [1803, 0]
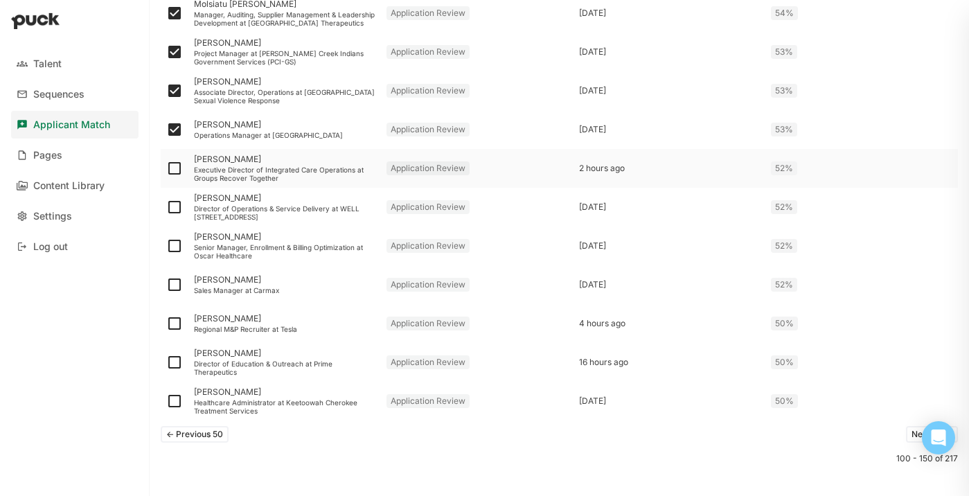
click at [179, 168] on img at bounding box center [174, 168] width 17 height 17
click at [166, 168] on input "checkbox" at bounding box center [166, 168] width 1 height 1
checkbox input "true"
click at [219, 168] on div "Executive Director of Integrated Care Operations at Groups Recover Together" at bounding box center [285, 174] width 182 height 17
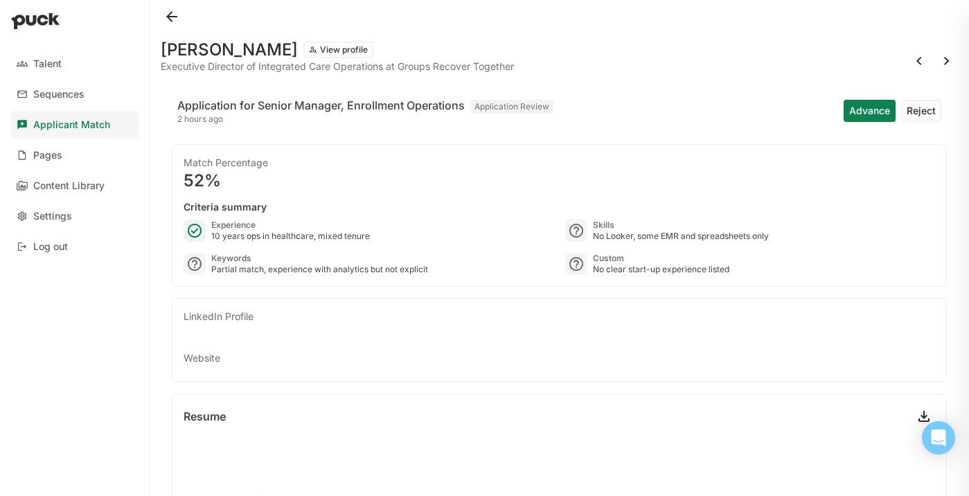
click at [177, 15] on button at bounding box center [172, 17] width 22 height 22
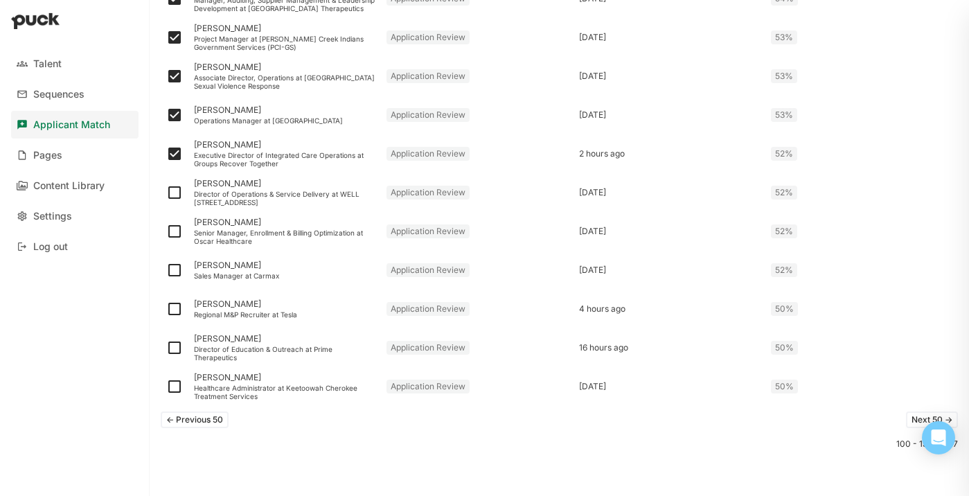
scroll to position [1818, 0]
click at [175, 191] on img at bounding box center [174, 192] width 17 height 17
click at [166, 193] on input "checkbox" at bounding box center [166, 193] width 1 height 1
checkbox input "true"
click at [177, 231] on img at bounding box center [174, 231] width 17 height 17
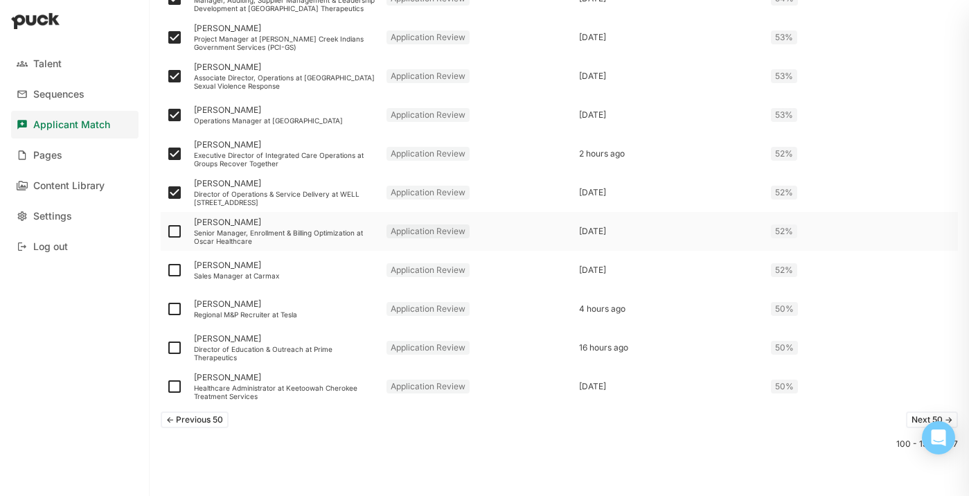
click at [166, 231] on input "checkbox" at bounding box center [166, 231] width 1 height 1
checkbox input "true"
click at [175, 270] on img at bounding box center [174, 270] width 17 height 17
click at [166, 270] on input "checkbox" at bounding box center [166, 270] width 1 height 1
checkbox input "true"
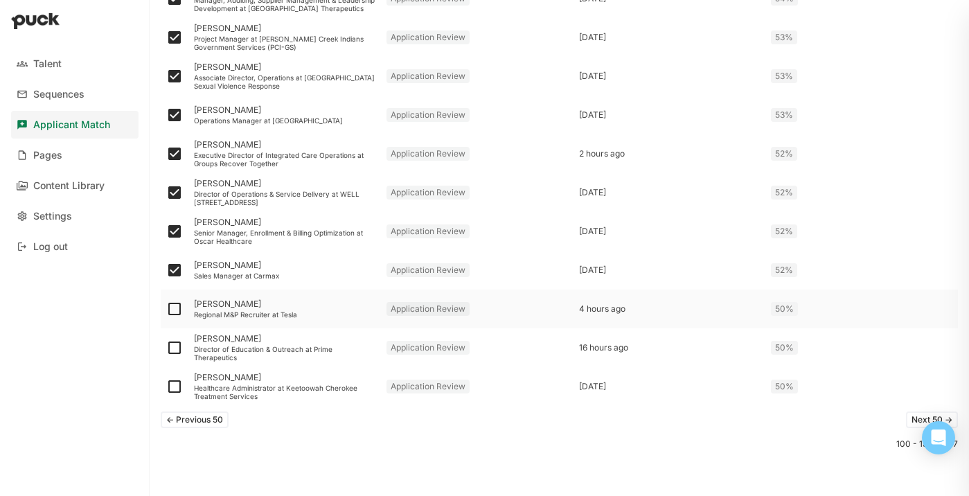
click at [177, 306] on img at bounding box center [174, 309] width 17 height 17
click at [166, 309] on input "checkbox" at bounding box center [166, 309] width 1 height 1
checkbox input "true"
click at [175, 346] on img at bounding box center [174, 347] width 17 height 17
click at [166, 348] on input "checkbox" at bounding box center [166, 348] width 1 height 1
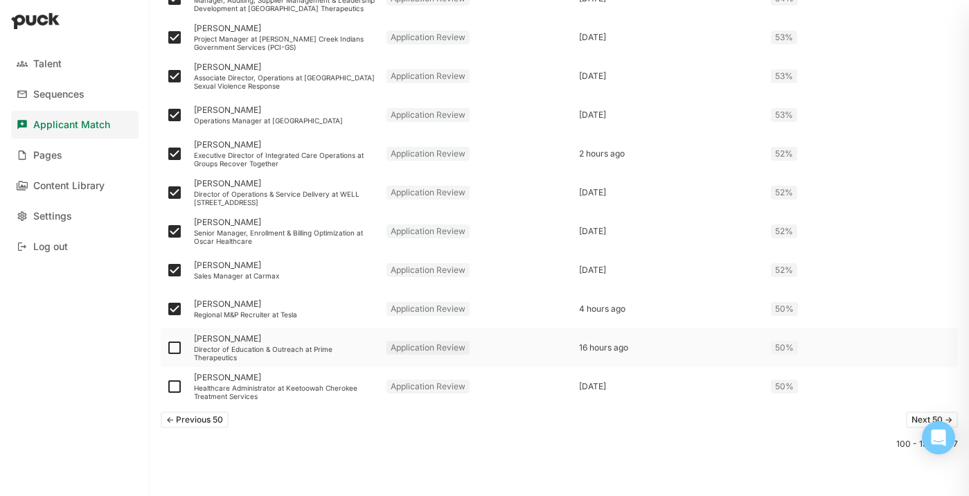
checkbox input "true"
click at [168, 388] on img at bounding box center [174, 386] width 17 height 17
click at [166, 387] on input "checkbox" at bounding box center [166, 387] width 1 height 1
checkbox input "true"
click at [908, 418] on button "Next 50 ->" at bounding box center [932, 420] width 52 height 17
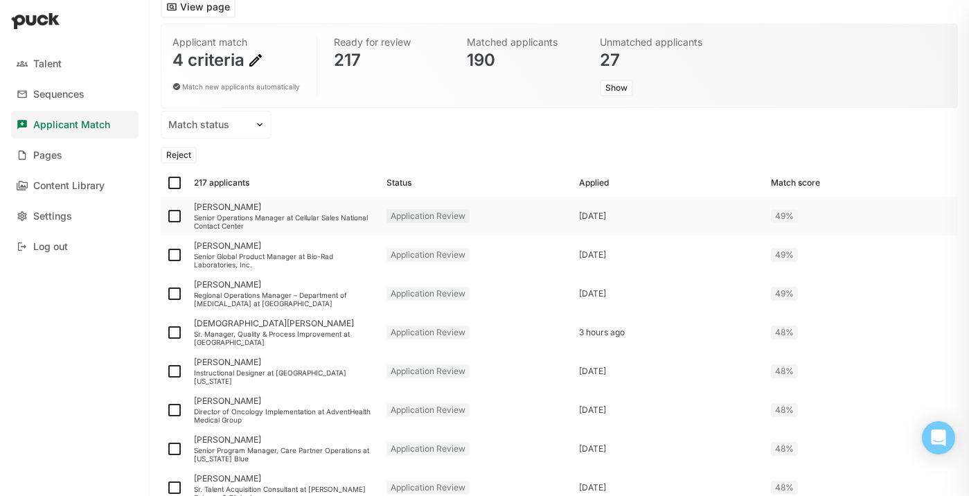
scroll to position [100, 0]
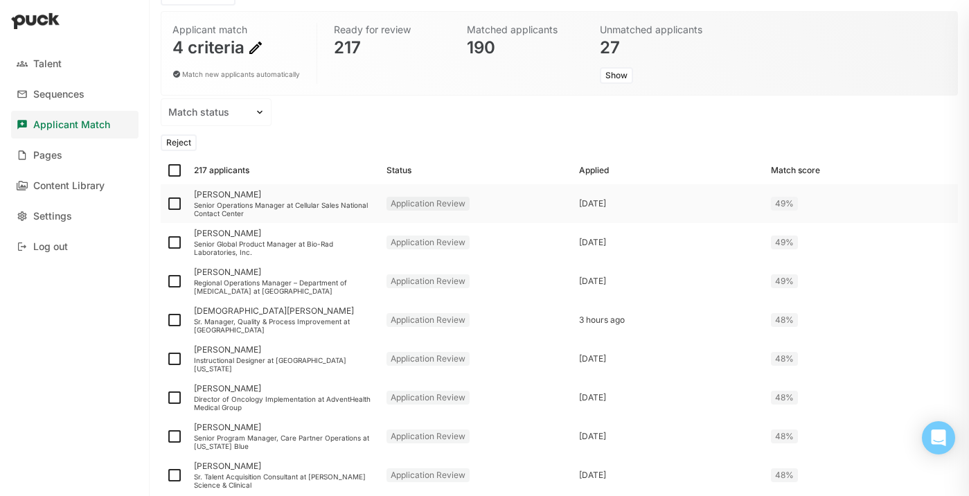
click at [173, 201] on img at bounding box center [174, 203] width 17 height 17
click at [166, 204] on input "checkbox" at bounding box center [166, 204] width 1 height 1
checkbox input "true"
click at [171, 243] on img at bounding box center [174, 242] width 17 height 17
click at [166, 243] on input "checkbox" at bounding box center [166, 242] width 1 height 1
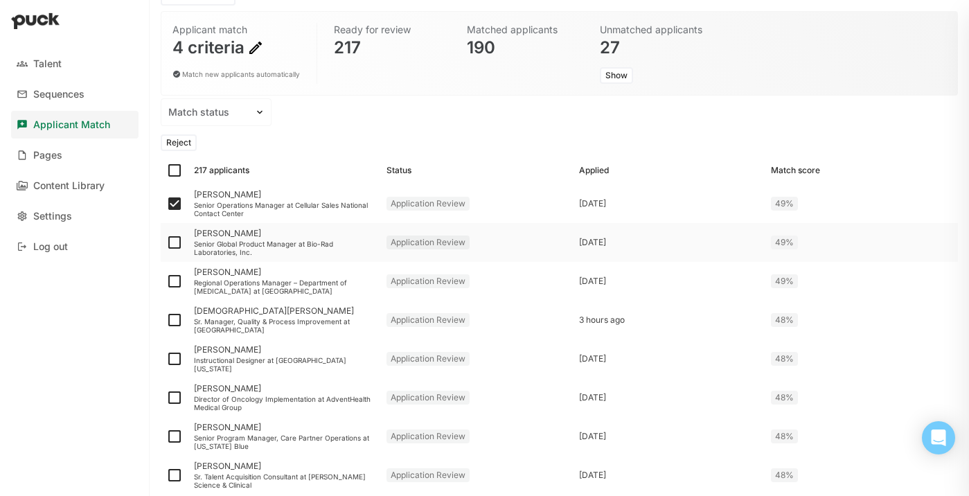
checkbox input "true"
click at [172, 283] on img at bounding box center [174, 281] width 17 height 17
click at [166, 282] on input "checkbox" at bounding box center [166, 281] width 1 height 1
checkbox input "true"
click at [175, 325] on img at bounding box center [174, 320] width 17 height 17
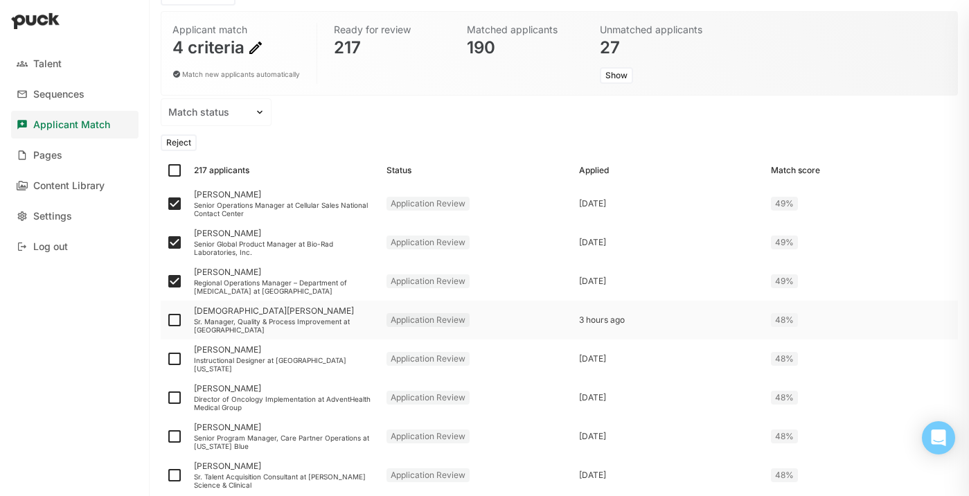
click at [166, 321] on input "checkbox" at bounding box center [166, 320] width 1 height 1
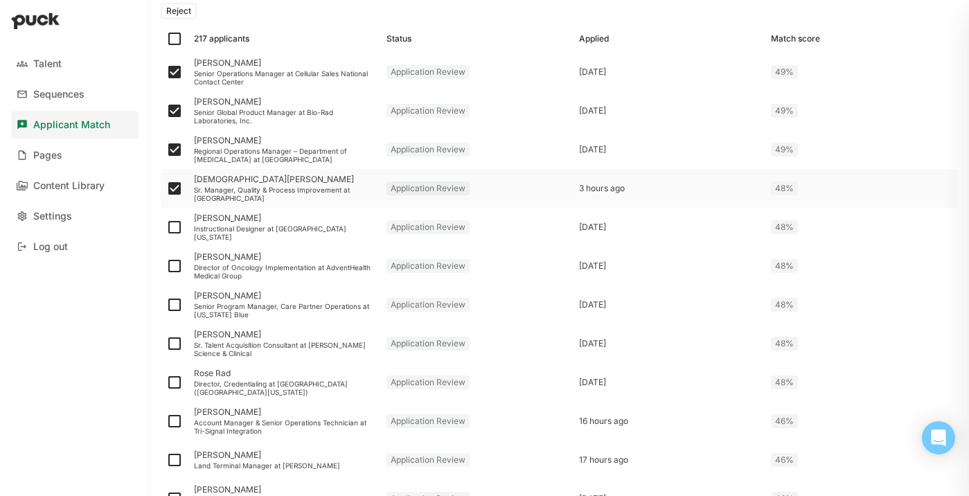
scroll to position [236, 0]
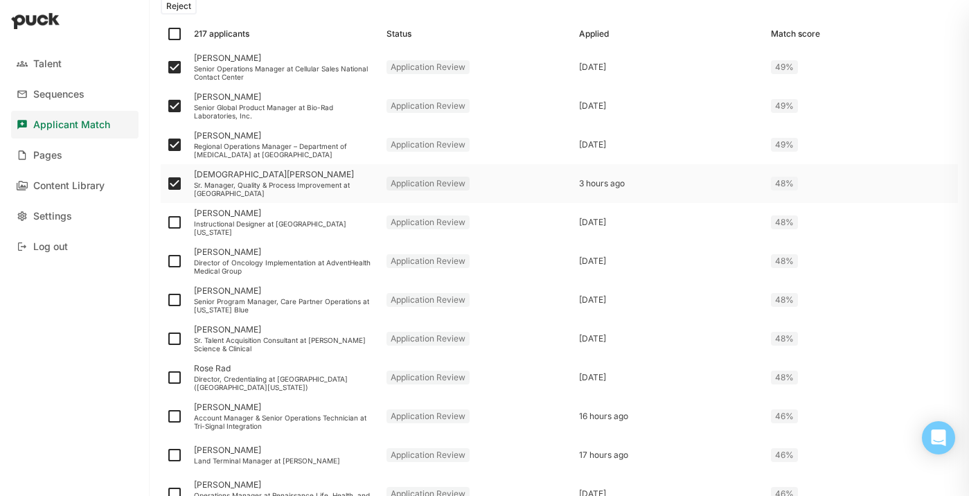
click at [175, 184] on img at bounding box center [174, 183] width 17 height 17
click at [166, 184] on input "checkbox" at bounding box center [166, 184] width 1 height 1
checkbox input "false"
click at [175, 215] on img at bounding box center [174, 222] width 17 height 17
click at [166, 222] on input "checkbox" at bounding box center [166, 222] width 1 height 1
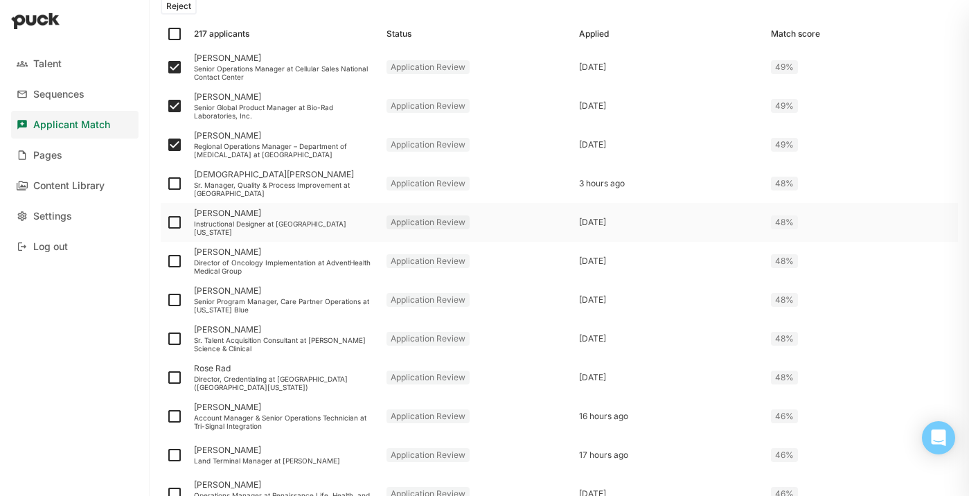
checkbox input "true"
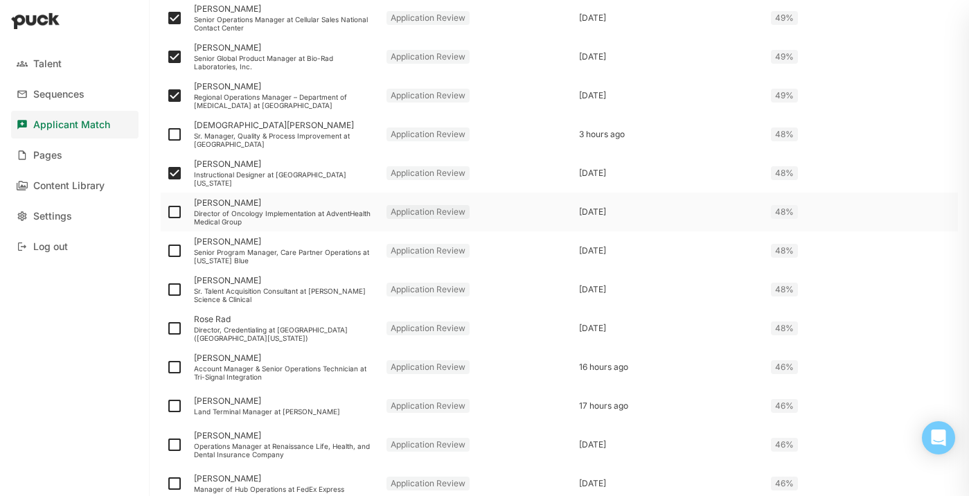
scroll to position [291, 0]
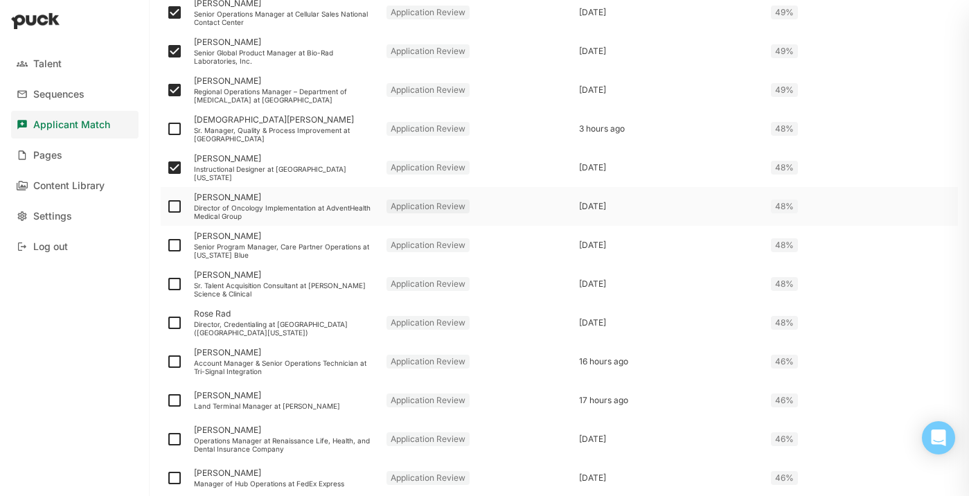
click at [175, 209] on img at bounding box center [174, 206] width 17 height 17
click at [166, 207] on input "checkbox" at bounding box center [166, 206] width 1 height 1
checkbox input "true"
click at [173, 247] on img at bounding box center [174, 245] width 17 height 17
click at [166, 246] on input "checkbox" at bounding box center [166, 245] width 1 height 1
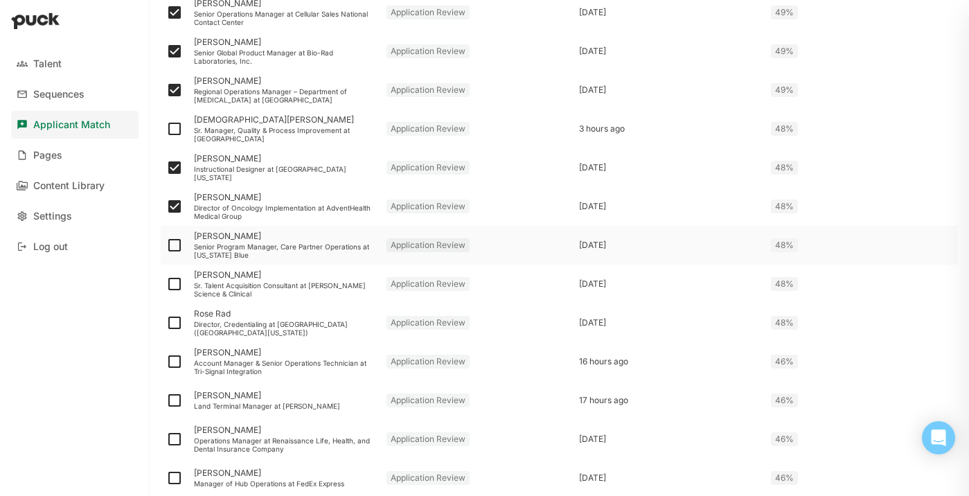
checkbox input "true"
click at [253, 249] on div "Senior Program Manager, Care Partner Operations at [US_STATE] Blue" at bounding box center [285, 250] width 182 height 17
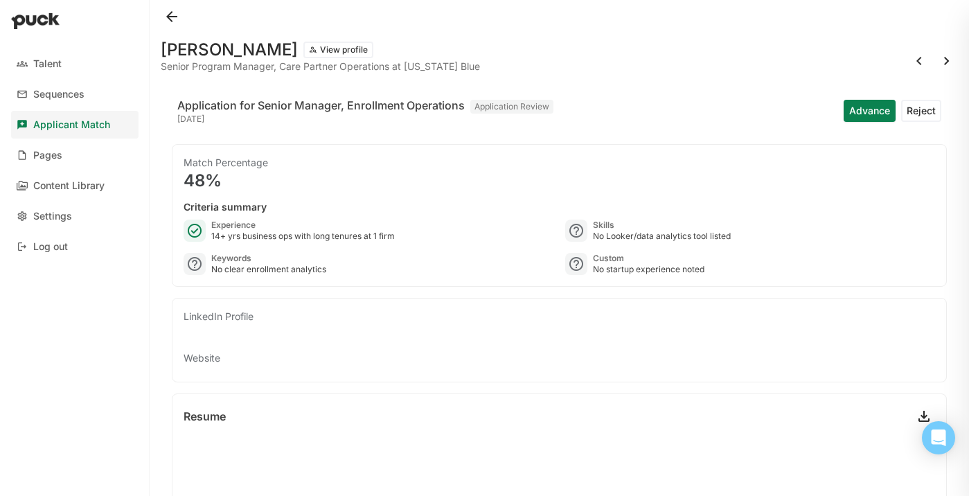
click at [179, 23] on button at bounding box center [172, 17] width 22 height 22
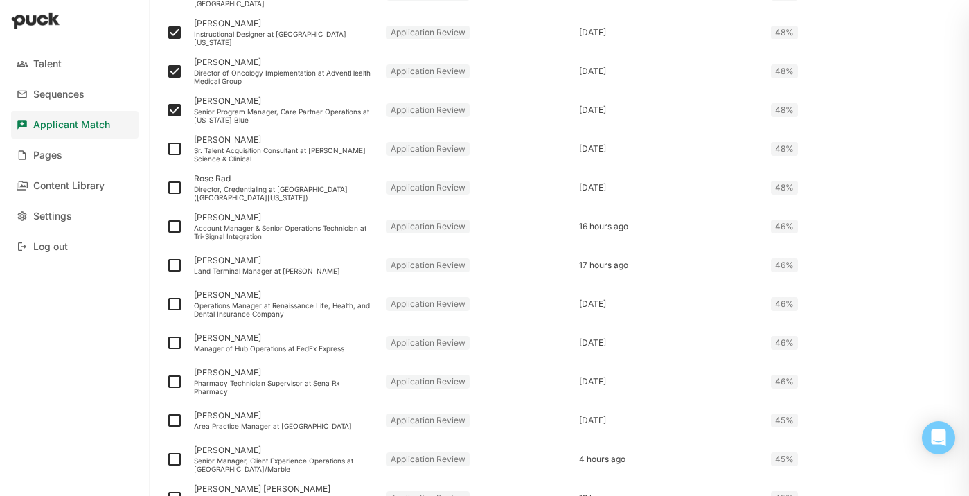
scroll to position [428, 0]
click at [179, 143] on img at bounding box center [174, 147] width 17 height 17
click at [166, 147] on input "checkbox" at bounding box center [166, 147] width 1 height 1
checkbox input "true"
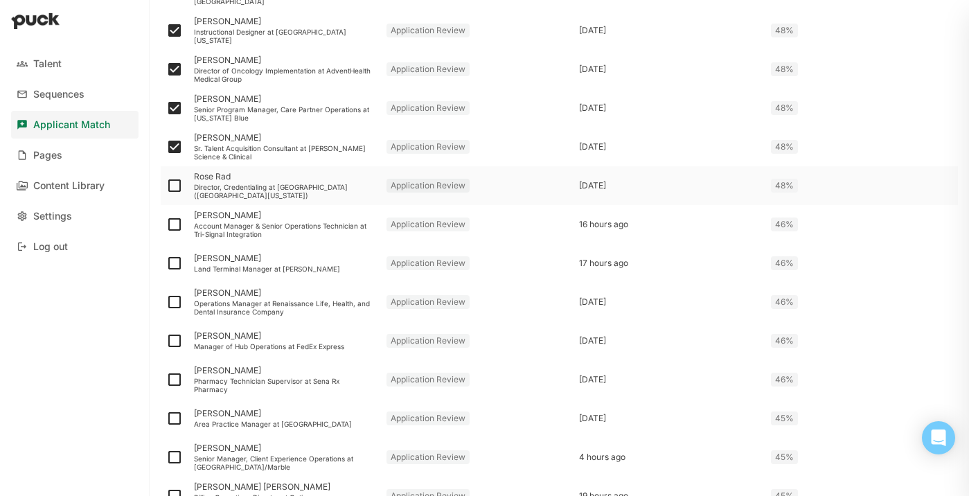
click at [176, 187] on img at bounding box center [174, 185] width 17 height 17
click at [166, 186] on input "checkbox" at bounding box center [166, 186] width 1 height 1
checkbox input "true"
click at [174, 224] on img at bounding box center [174, 224] width 17 height 17
click at [166, 224] on input "checkbox" at bounding box center [166, 224] width 1 height 1
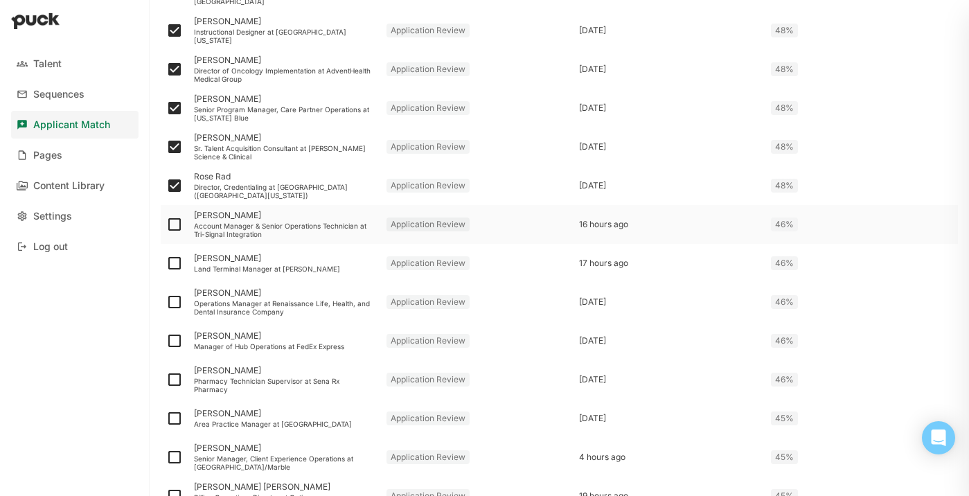
checkbox input "true"
click at [175, 259] on img at bounding box center [174, 263] width 17 height 17
click at [166, 263] on input "checkbox" at bounding box center [166, 263] width 1 height 1
checkbox input "true"
click at [176, 297] on img at bounding box center [174, 302] width 17 height 17
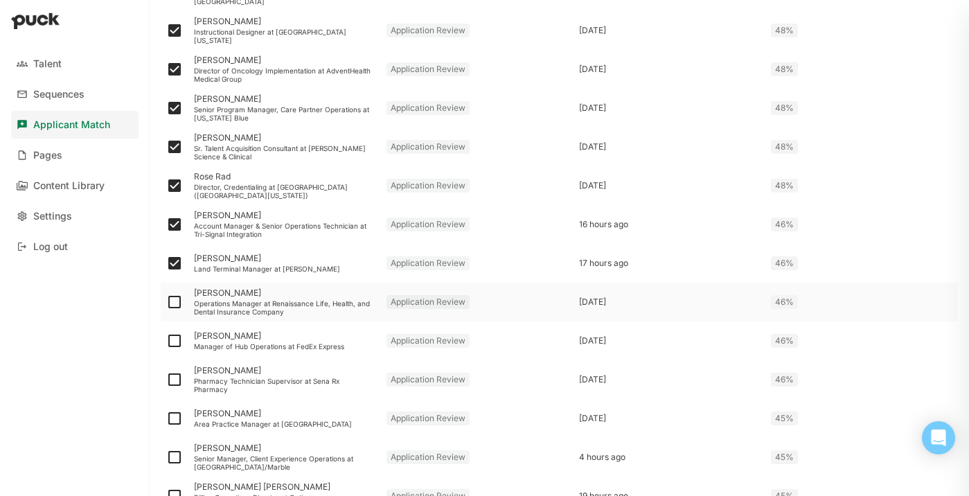
click at [166, 302] on input "checkbox" at bounding box center [166, 302] width 1 height 1
checkbox input "true"
click at [175, 341] on img at bounding box center [174, 341] width 17 height 17
click at [166, 341] on input "checkbox" at bounding box center [166, 341] width 1 height 1
checkbox input "true"
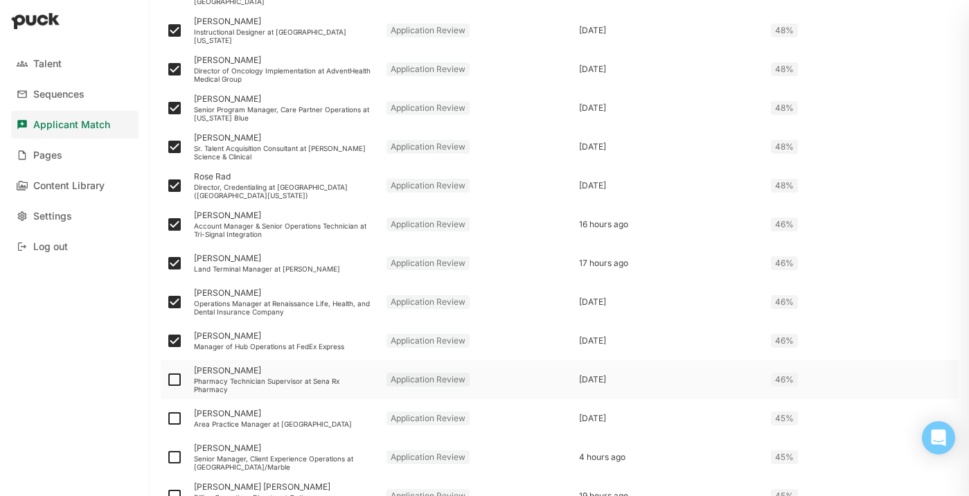
click at [173, 382] on img at bounding box center [174, 379] width 17 height 17
click at [166, 380] on input "checkbox" at bounding box center [166, 380] width 1 height 1
checkbox input "true"
click at [173, 412] on img at bounding box center [174, 418] width 17 height 17
click at [166, 418] on input "checkbox" at bounding box center [166, 418] width 1 height 1
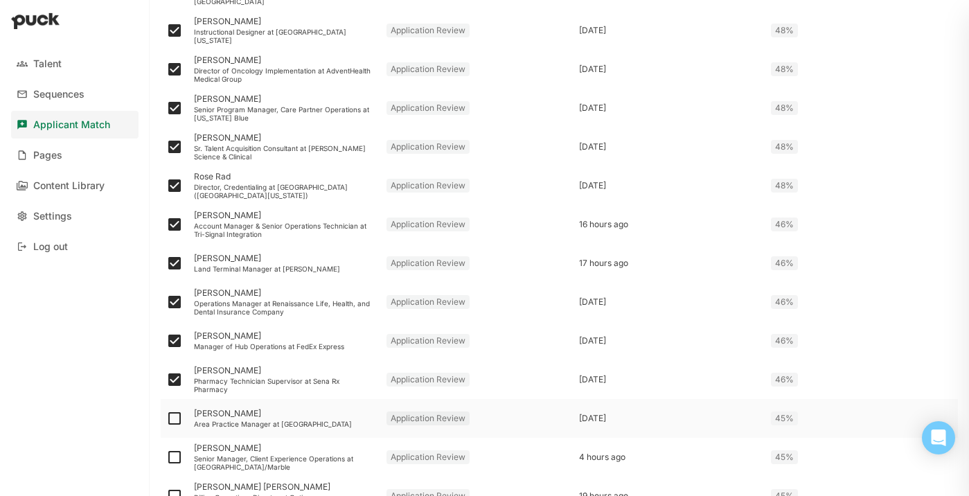
checkbox input "true"
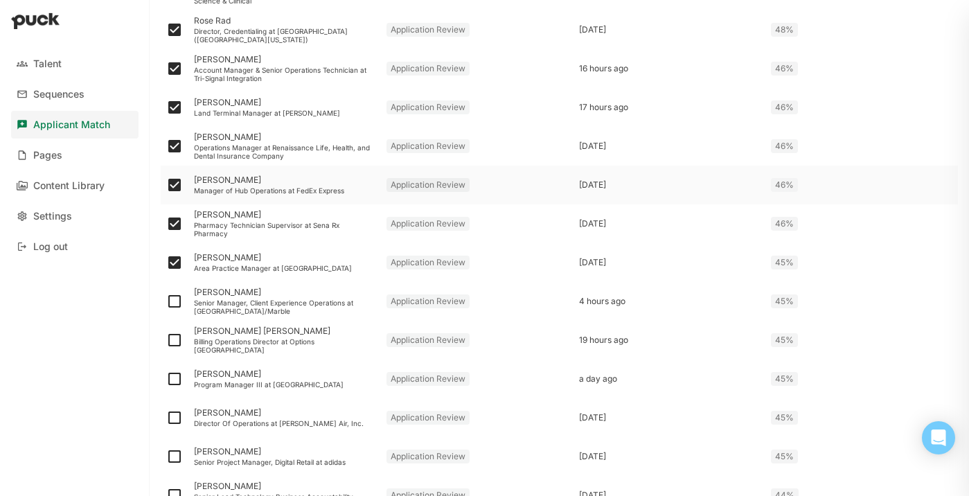
scroll to position [591, 0]
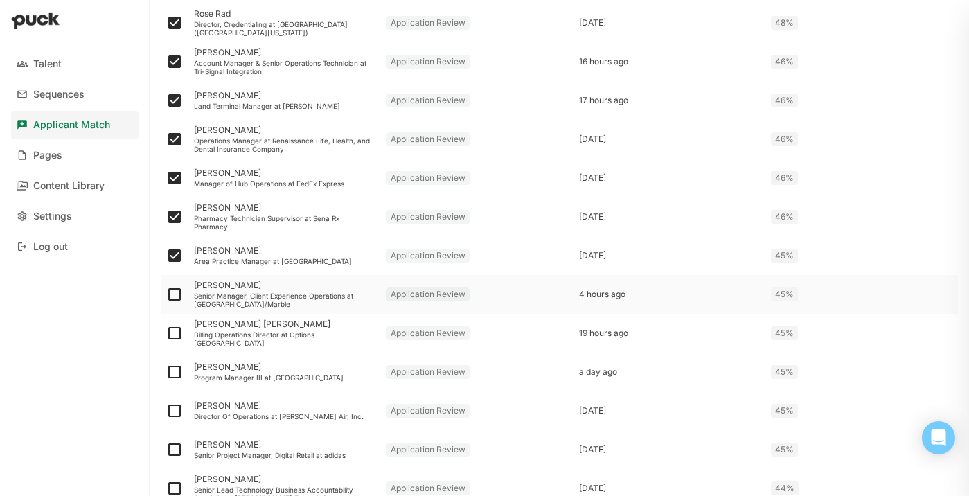
click at [176, 296] on img at bounding box center [174, 294] width 17 height 17
click at [166, 295] on input "checkbox" at bounding box center [166, 294] width 1 height 1
checkbox input "true"
click at [177, 328] on img at bounding box center [174, 333] width 17 height 17
click at [166, 333] on input "checkbox" at bounding box center [166, 333] width 1 height 1
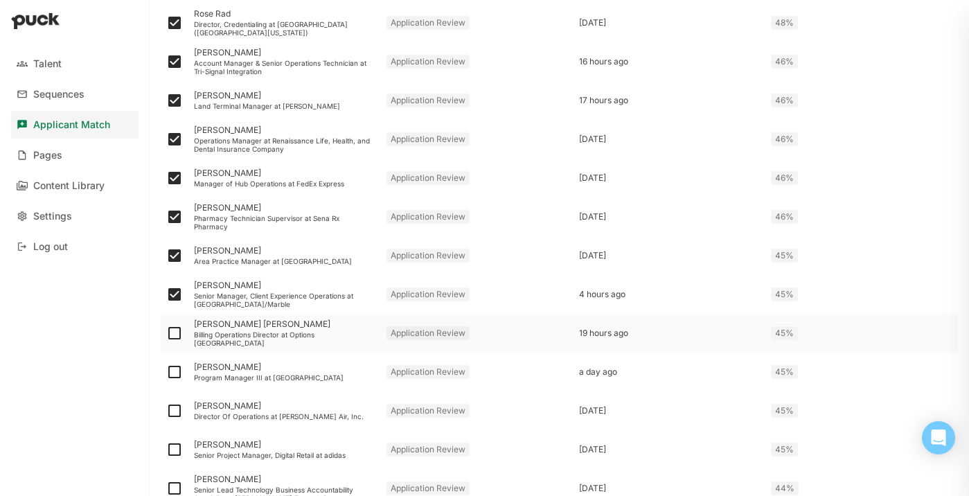
checkbox input "true"
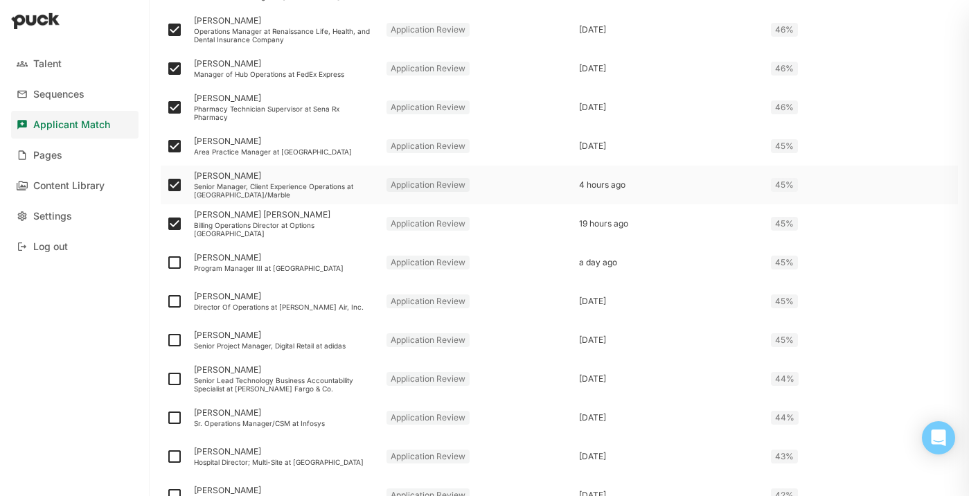
scroll to position [702, 0]
click at [176, 258] on img at bounding box center [174, 261] width 17 height 17
click at [166, 261] on input "checkbox" at bounding box center [166, 261] width 1 height 1
checkbox input "true"
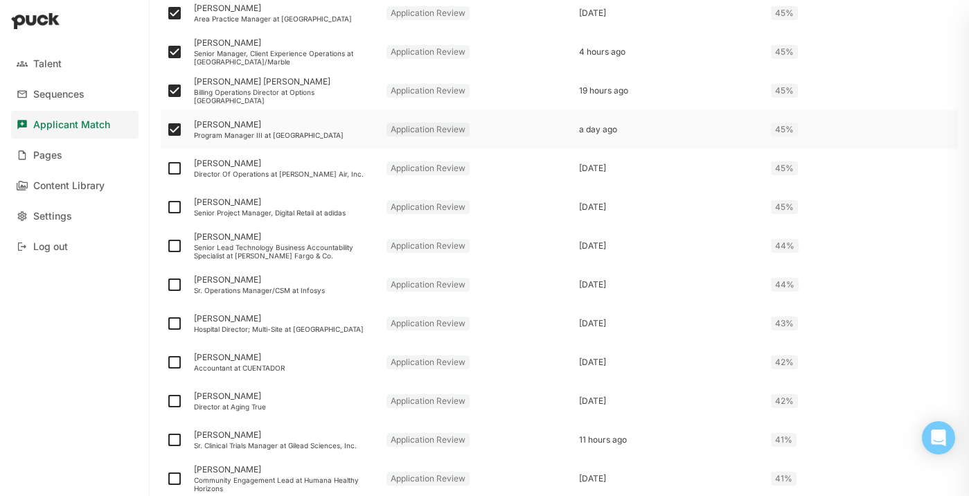
scroll to position [834, 0]
click at [175, 165] on img at bounding box center [174, 167] width 17 height 17
click at [166, 168] on input "checkbox" at bounding box center [166, 168] width 1 height 1
checkbox input "true"
click at [175, 209] on img at bounding box center [174, 206] width 17 height 17
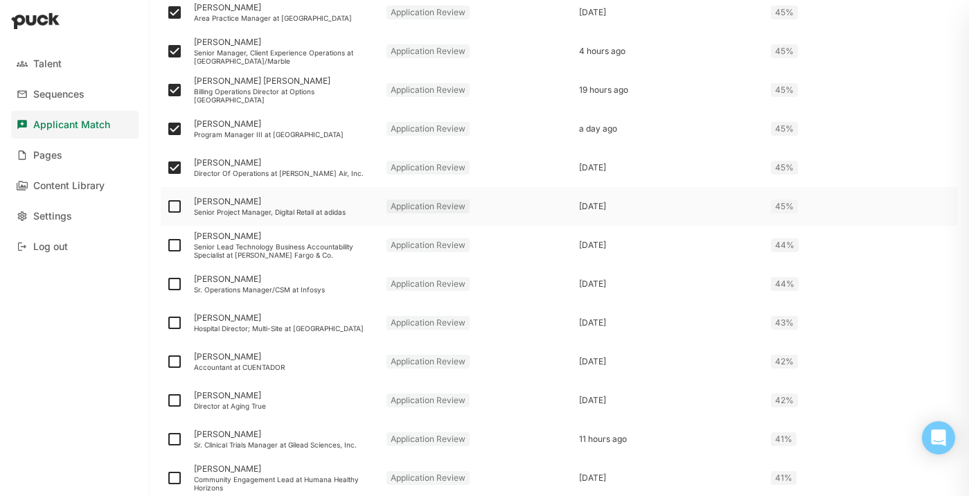
click at [166, 207] on input "checkbox" at bounding box center [166, 206] width 1 height 1
checkbox input "true"
click at [175, 249] on img at bounding box center [174, 245] width 17 height 17
click at [166, 246] on input "checkbox" at bounding box center [166, 245] width 1 height 1
checkbox input "true"
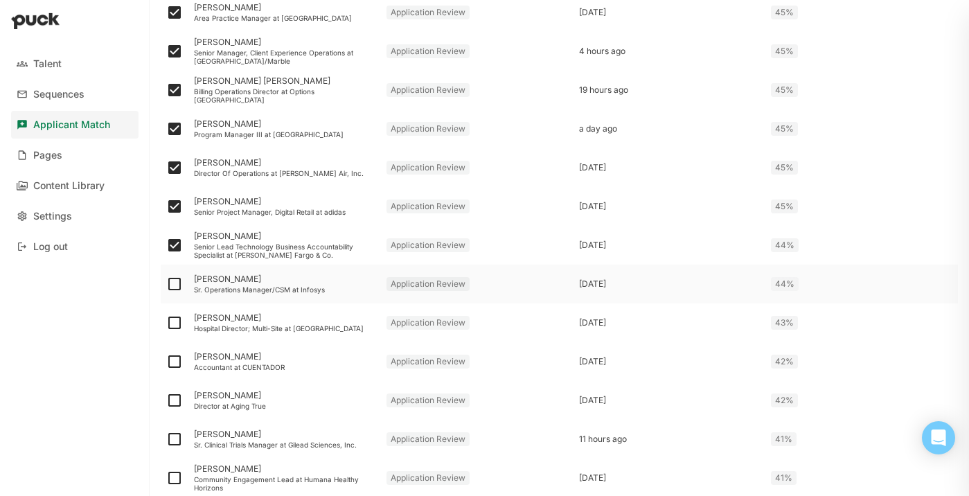
click at [177, 283] on img at bounding box center [174, 284] width 17 height 17
click at [166, 284] on input "checkbox" at bounding box center [166, 284] width 1 height 1
checkbox input "true"
click at [178, 321] on img at bounding box center [174, 323] width 17 height 17
click at [166, 323] on input "checkbox" at bounding box center [166, 323] width 1 height 1
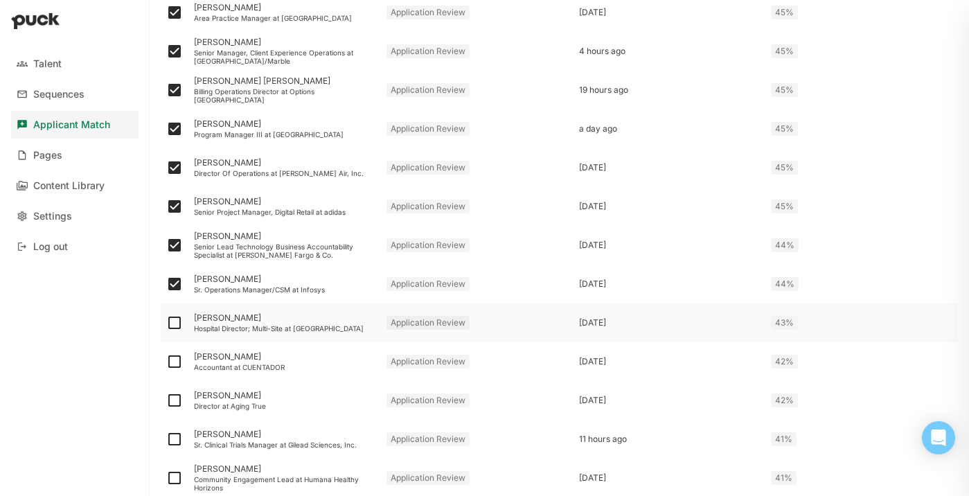
checkbox input "true"
click at [177, 367] on img at bounding box center [174, 361] width 17 height 17
click at [166, 362] on input "checkbox" at bounding box center [166, 362] width 1 height 1
checkbox input "true"
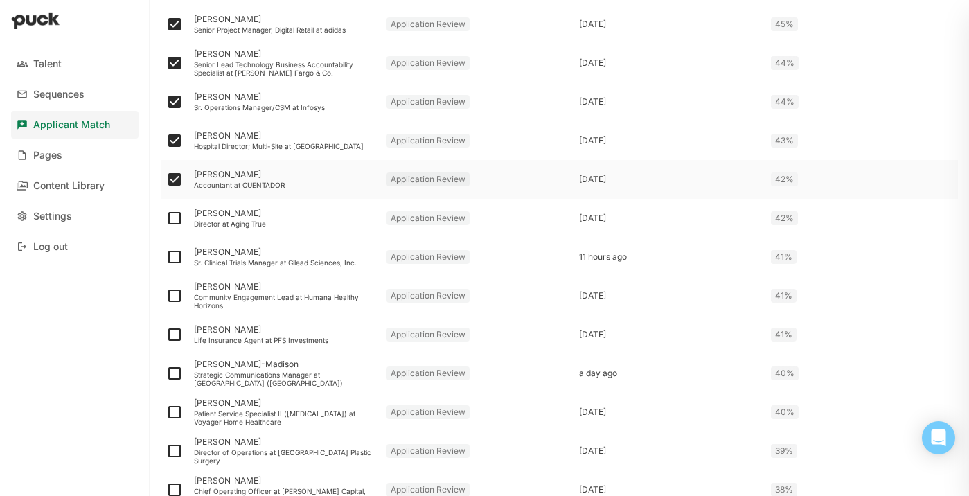
scroll to position [1017, 0]
click at [171, 213] on img at bounding box center [174, 217] width 17 height 17
click at [166, 218] on input "checkbox" at bounding box center [166, 218] width 1 height 1
checkbox input "true"
click at [176, 250] on img at bounding box center [174, 256] width 17 height 17
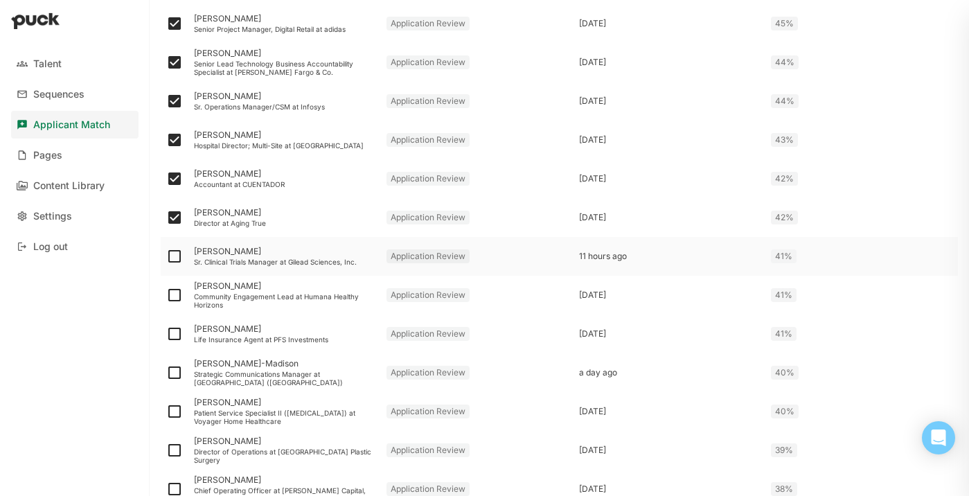
click at [166, 256] on input "checkbox" at bounding box center [166, 256] width 1 height 1
checkbox input "true"
click at [171, 295] on img at bounding box center [174, 295] width 17 height 17
click at [166, 295] on input "checkbox" at bounding box center [166, 295] width 1 height 1
checkbox input "true"
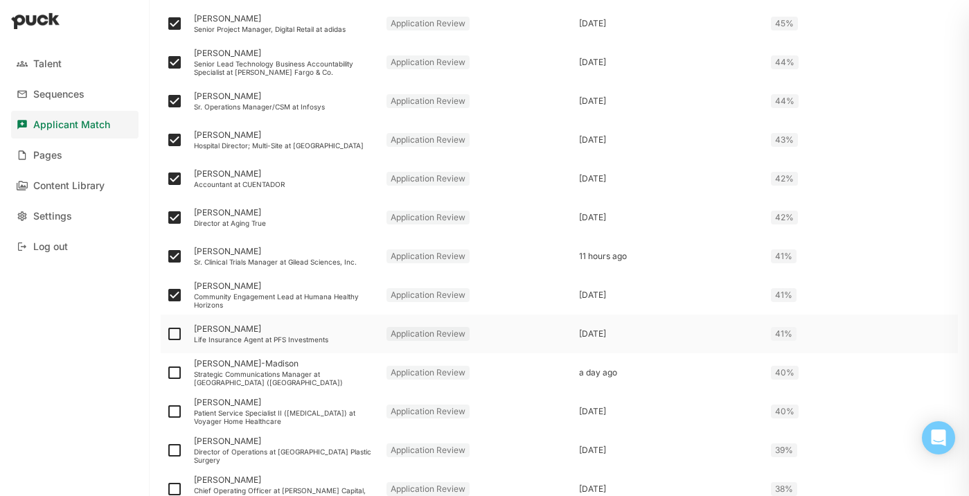
click at [173, 335] on img at bounding box center [174, 334] width 17 height 17
click at [166, 335] on input "checkbox" at bounding box center [166, 334] width 1 height 1
checkbox input "true"
click at [175, 371] on img at bounding box center [174, 372] width 17 height 17
click at [166, 373] on input "checkbox" at bounding box center [166, 373] width 1 height 1
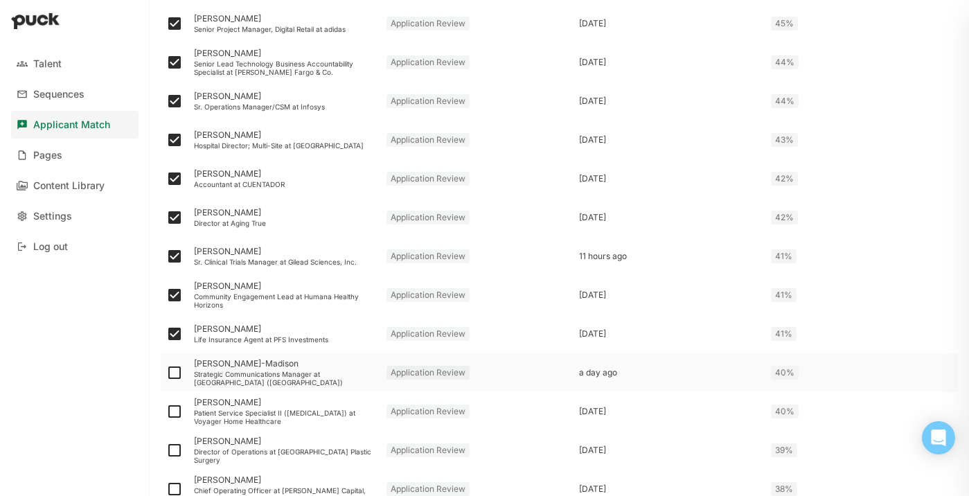
checkbox input "true"
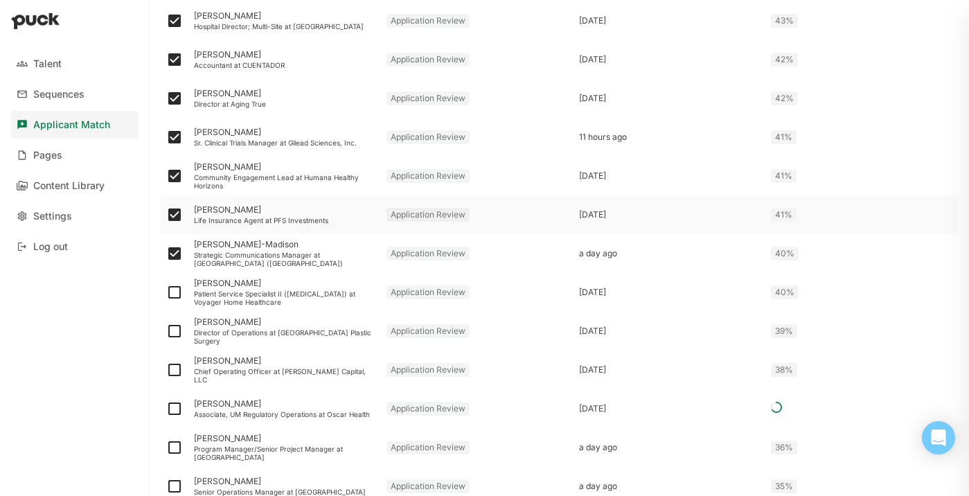
scroll to position [1167, 0]
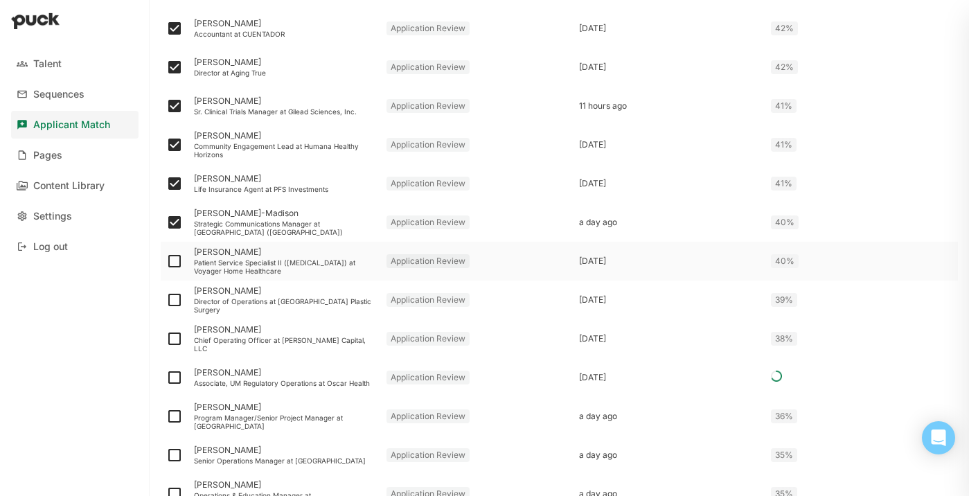
click at [177, 262] on img at bounding box center [174, 261] width 17 height 17
click at [166, 262] on input "checkbox" at bounding box center [166, 261] width 1 height 1
checkbox input "true"
click at [176, 297] on img at bounding box center [174, 300] width 17 height 17
click at [166, 300] on input "checkbox" at bounding box center [166, 300] width 1 height 1
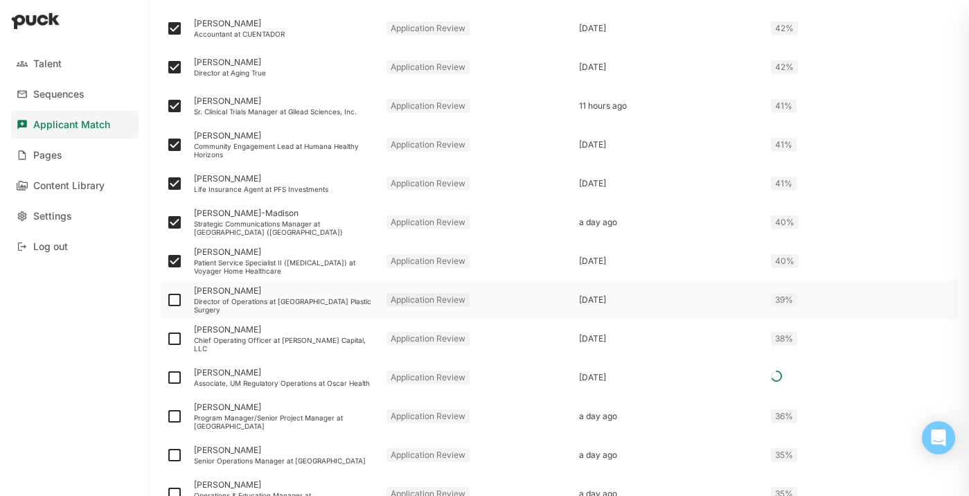
checkbox input "true"
click at [174, 336] on img at bounding box center [174, 338] width 17 height 17
click at [166, 339] on input "checkbox" at bounding box center [166, 339] width 1 height 1
checkbox input "true"
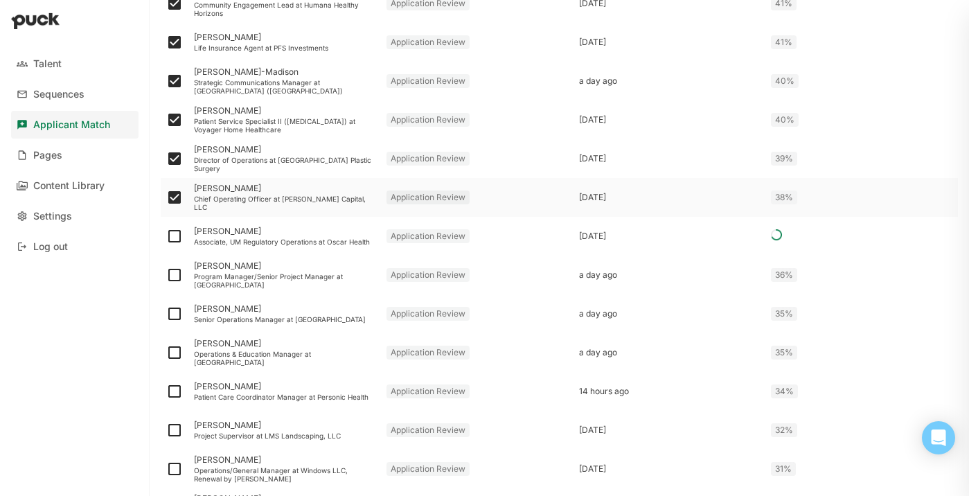
scroll to position [1311, 0]
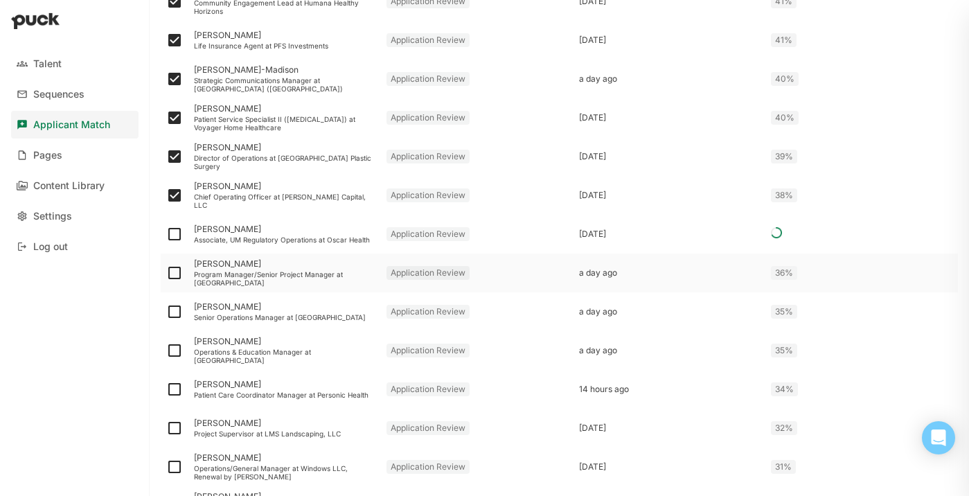
click at [187, 274] on div at bounding box center [175, 273] width 28 height 39
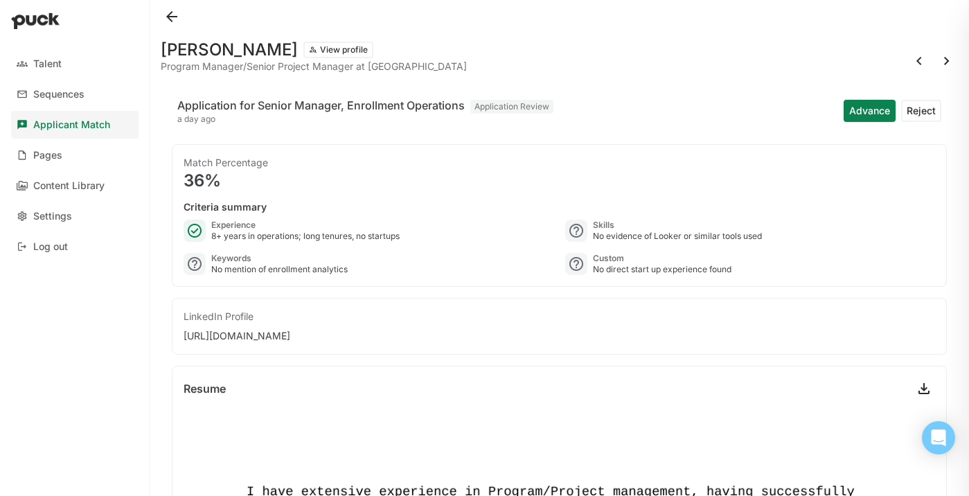
click at [173, 19] on button at bounding box center [172, 17] width 22 height 22
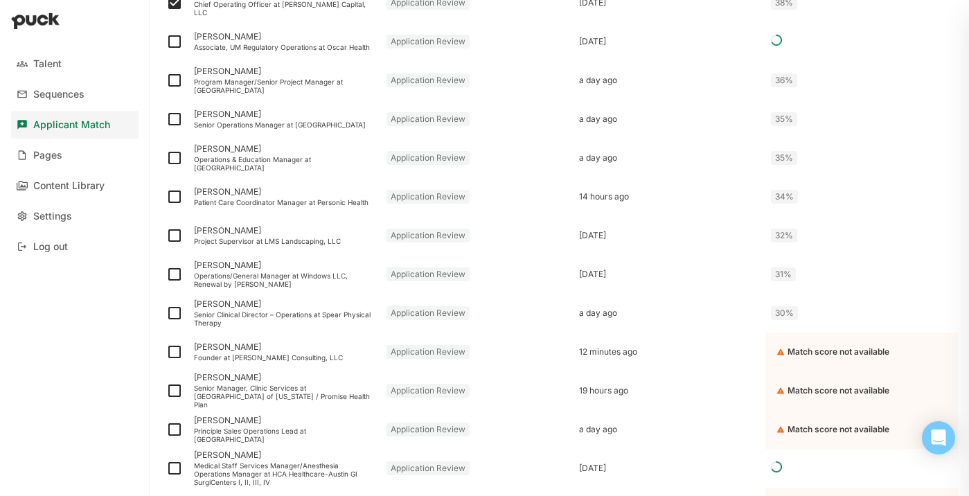
scroll to position [1500, 0]
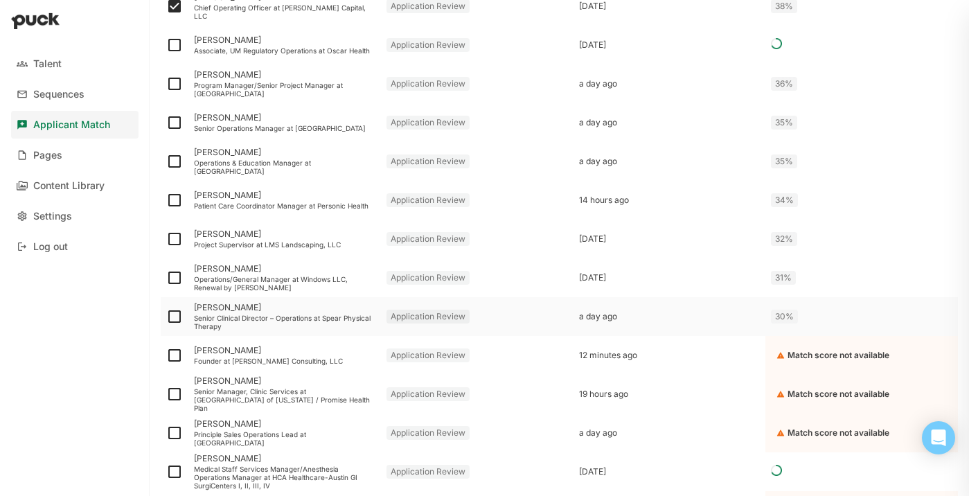
click at [174, 314] on img at bounding box center [174, 316] width 17 height 17
click at [166, 317] on input "checkbox" at bounding box center [166, 317] width 1 height 1
checkbox input "true"
click at [173, 280] on img at bounding box center [174, 278] width 17 height 17
click at [166, 279] on input "checkbox" at bounding box center [166, 278] width 1 height 1
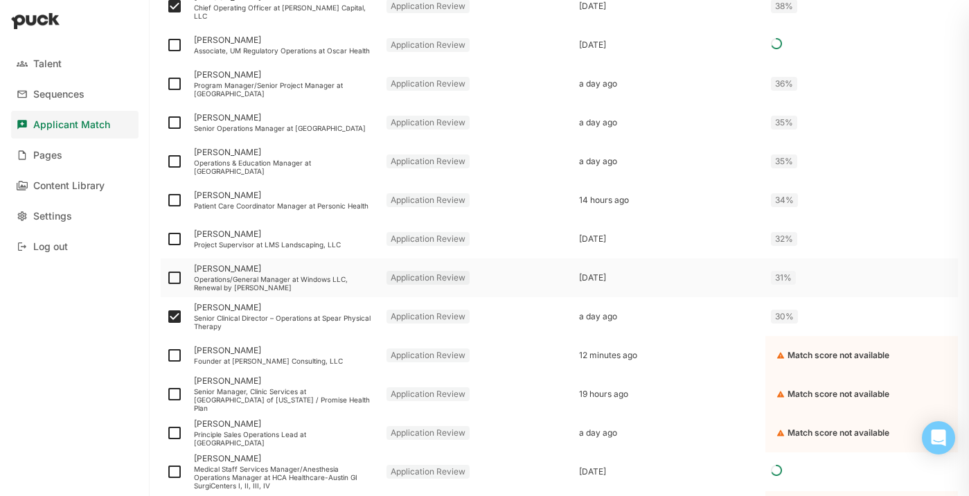
checkbox input "true"
click at [175, 237] on img at bounding box center [174, 239] width 17 height 17
click at [166, 239] on input "checkbox" at bounding box center [166, 239] width 1 height 1
checkbox input "true"
click at [177, 200] on img at bounding box center [174, 200] width 17 height 17
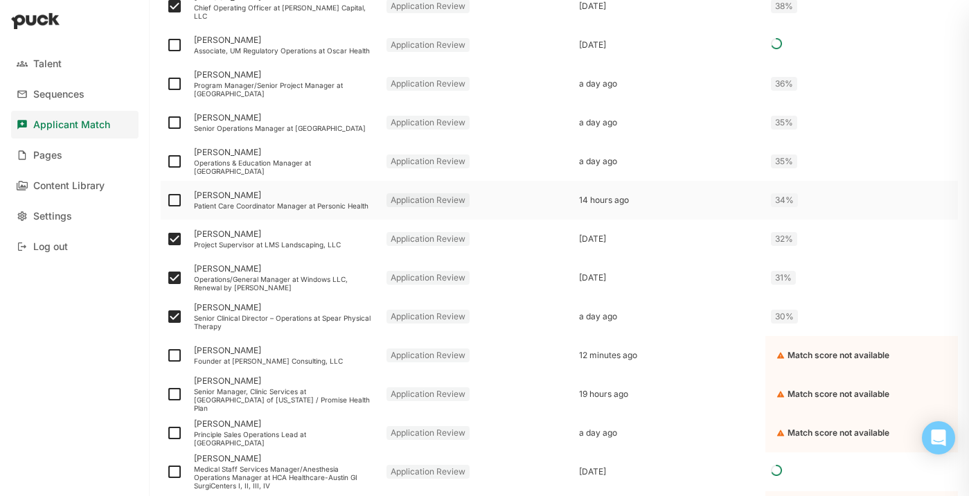
click at [166, 200] on input "checkbox" at bounding box center [166, 200] width 1 height 1
checkbox input "true"
click at [179, 160] on img at bounding box center [174, 161] width 17 height 17
click at [166, 161] on input "checkbox" at bounding box center [166, 161] width 1 height 1
checkbox input "true"
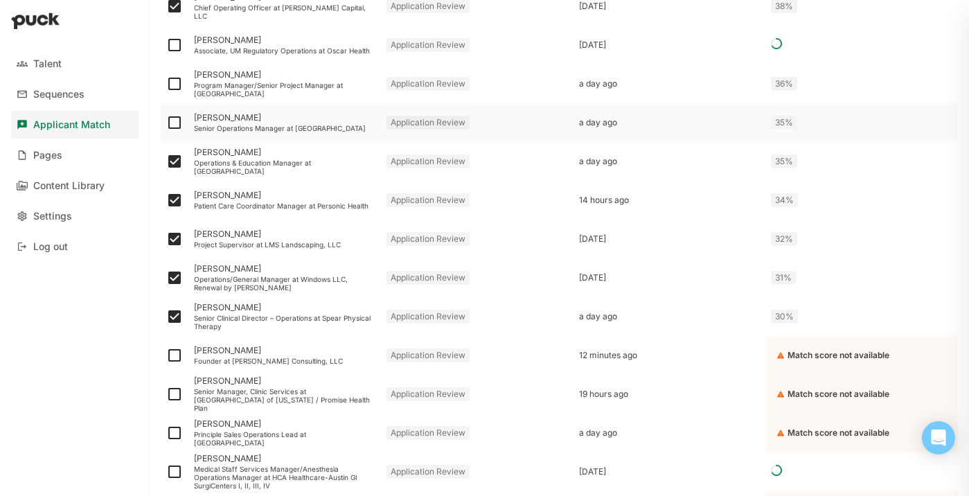
click at [177, 123] on img at bounding box center [174, 122] width 17 height 17
click at [166, 123] on input "checkbox" at bounding box center [166, 123] width 1 height 1
checkbox input "true"
click at [176, 80] on img at bounding box center [174, 84] width 17 height 17
click at [166, 84] on input "checkbox" at bounding box center [166, 84] width 1 height 1
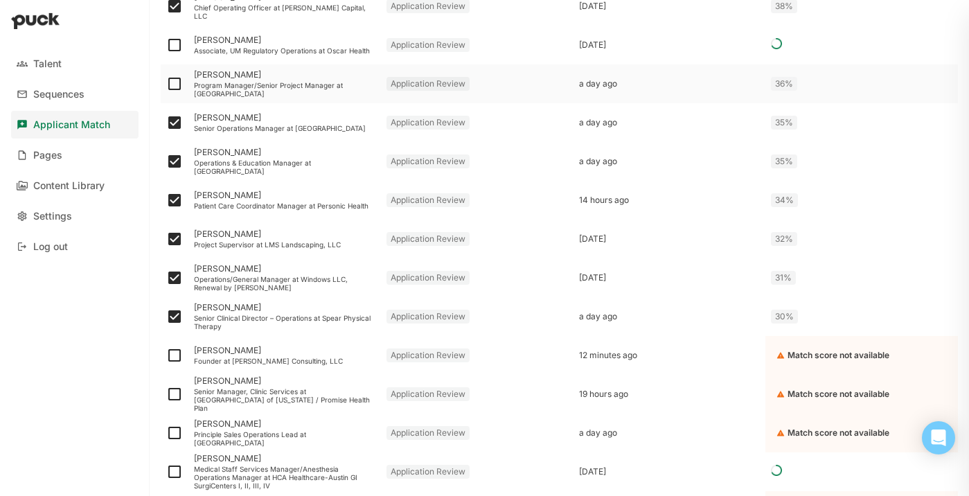
checkbox input "true"
click at [175, 48] on img at bounding box center [174, 45] width 17 height 17
click at [166, 46] on input "checkbox" at bounding box center [166, 45] width 1 height 1
checkbox input "true"
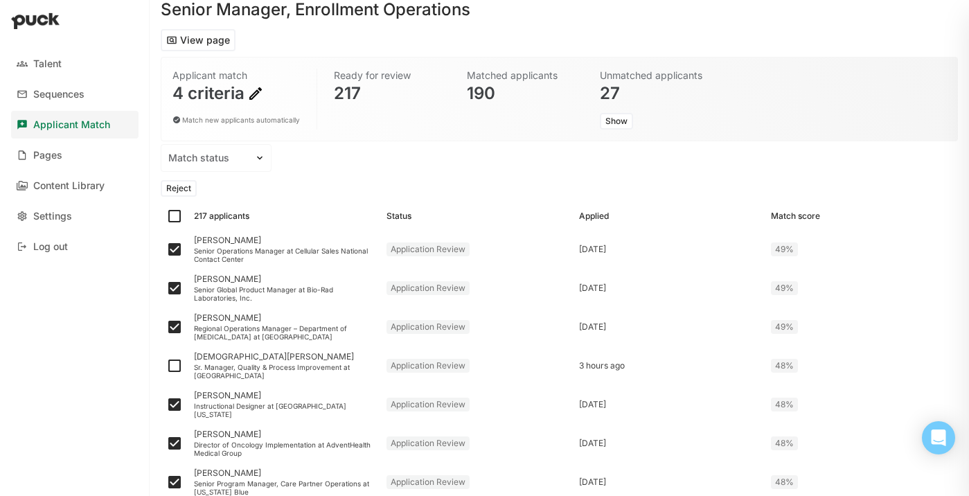
scroll to position [0, 0]
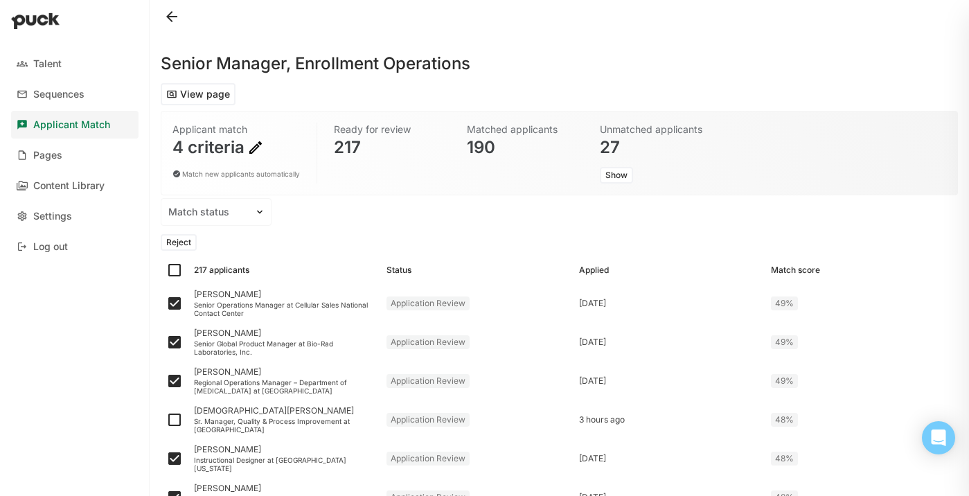
click at [187, 241] on button "Reject" at bounding box center [179, 242] width 36 height 17
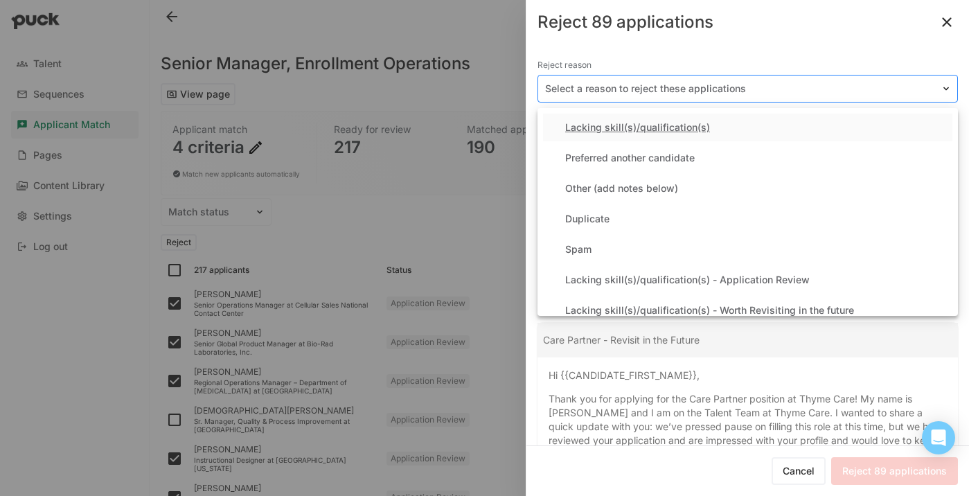
click at [658, 94] on div at bounding box center [739, 89] width 389 height 15
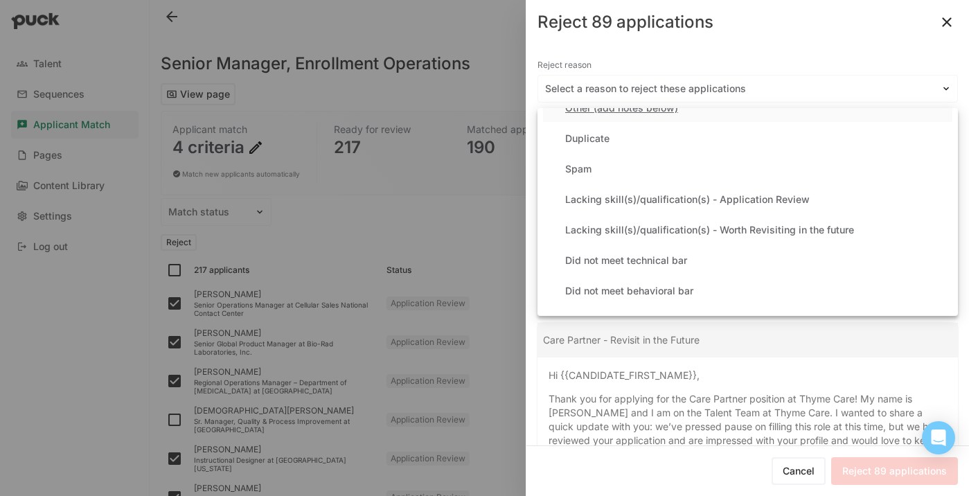
scroll to position [83, 0]
click at [669, 193] on div "Lacking skill(s)/qualification(s) - Application Review" at bounding box center [687, 197] width 245 height 12
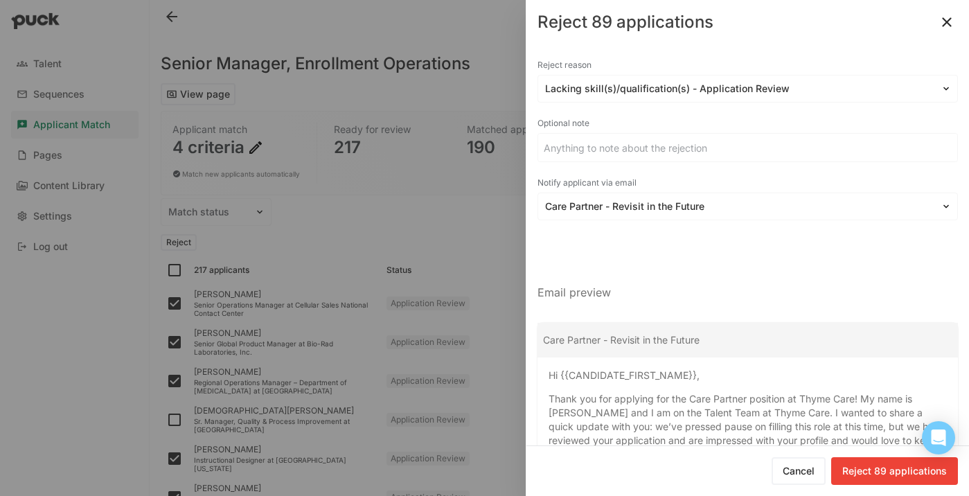
click at [646, 152] on input at bounding box center [747, 148] width 419 height 28
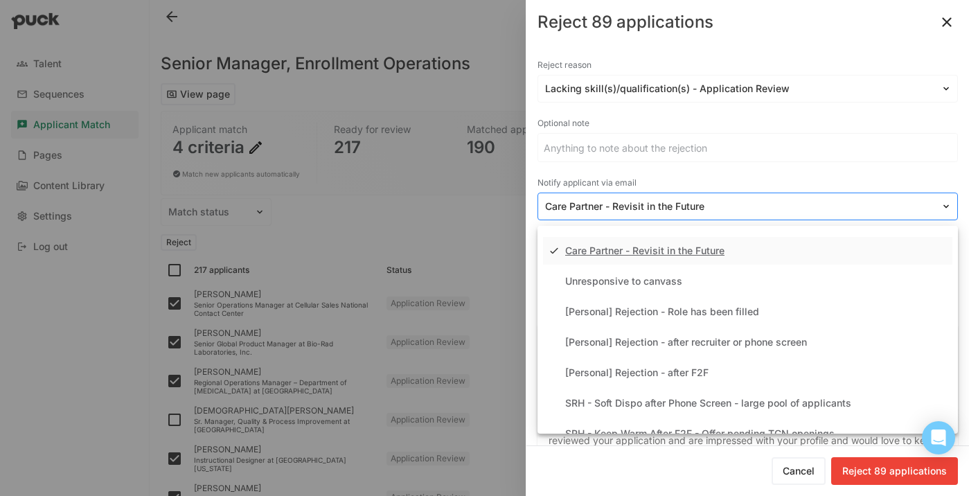
click at [640, 193] on div "Care Partner - Revisit in the Future" at bounding box center [748, 207] width 421 height 28
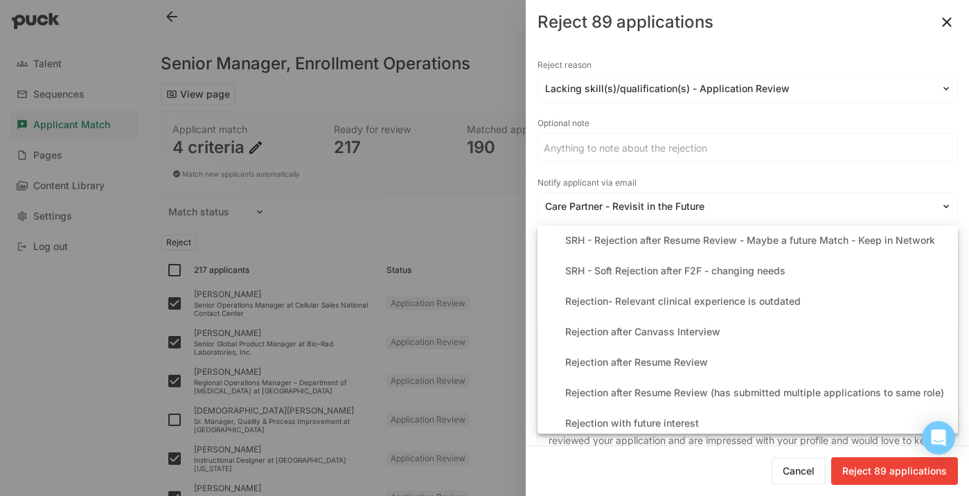
scroll to position [287, 0]
click at [640, 356] on div "Rejection after Resume Review" at bounding box center [636, 361] width 143 height 12
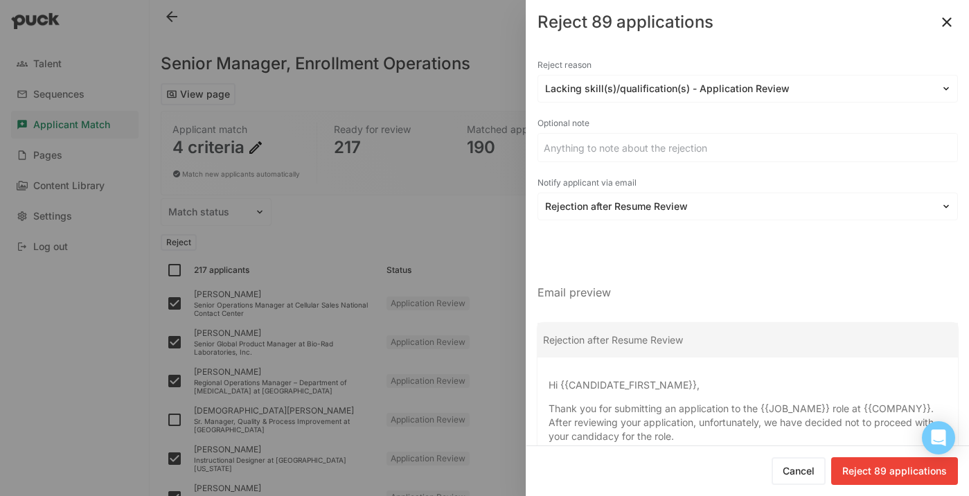
scroll to position [116, 0]
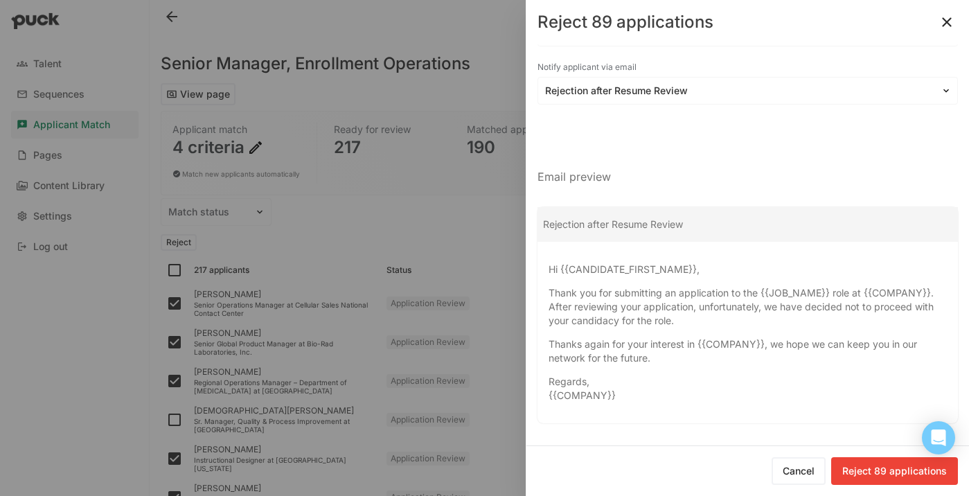
click at [881, 467] on button "Reject 89 applications" at bounding box center [894, 471] width 127 height 28
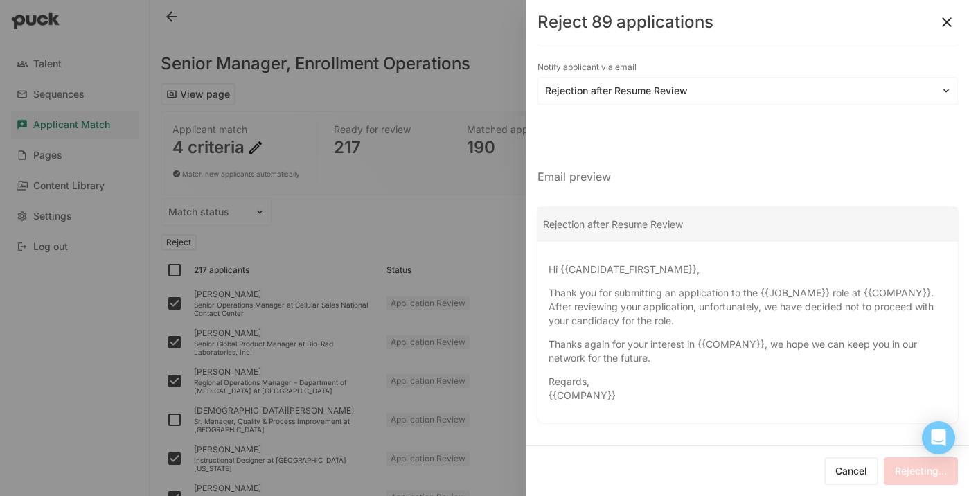
checkbox input "false"
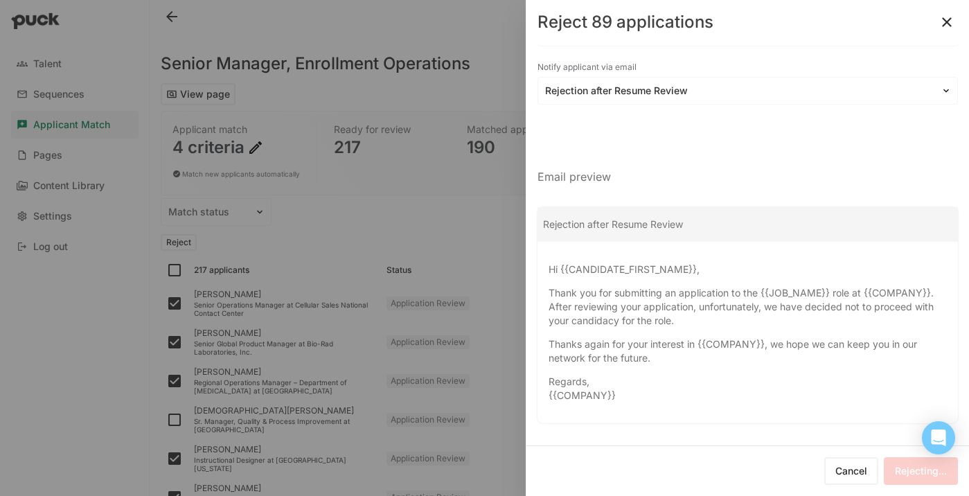
checkbox input "false"
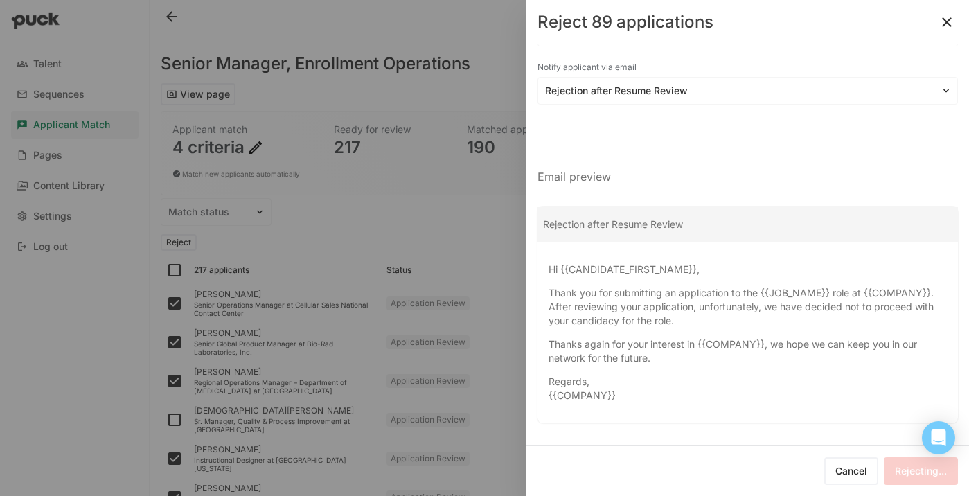
checkbox input "false"
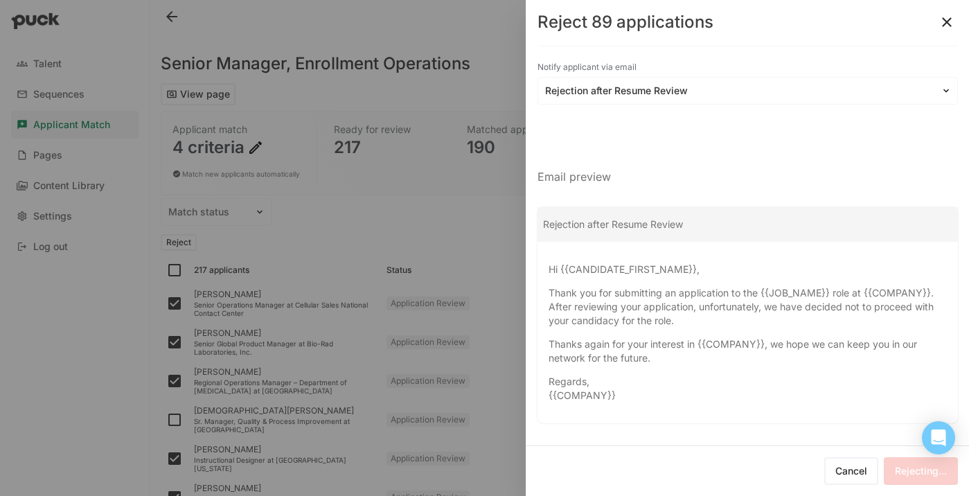
checkbox input "false"
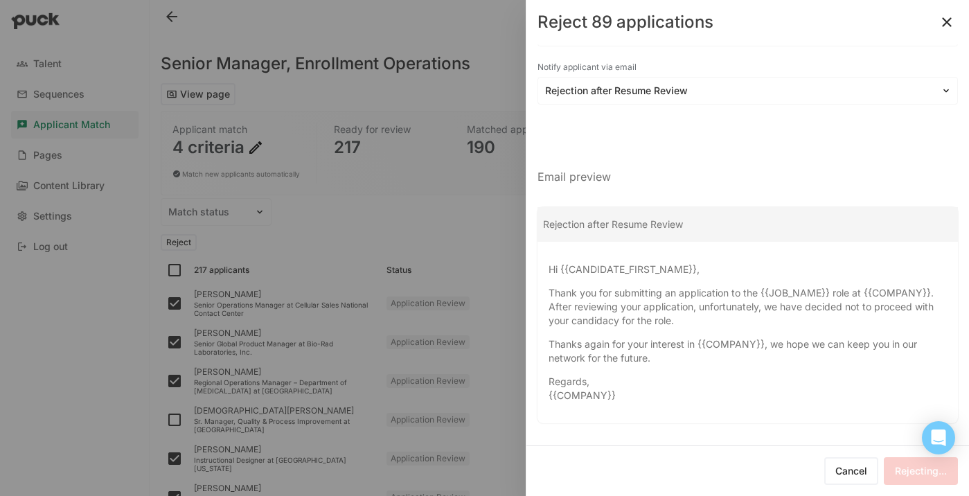
checkbox input "false"
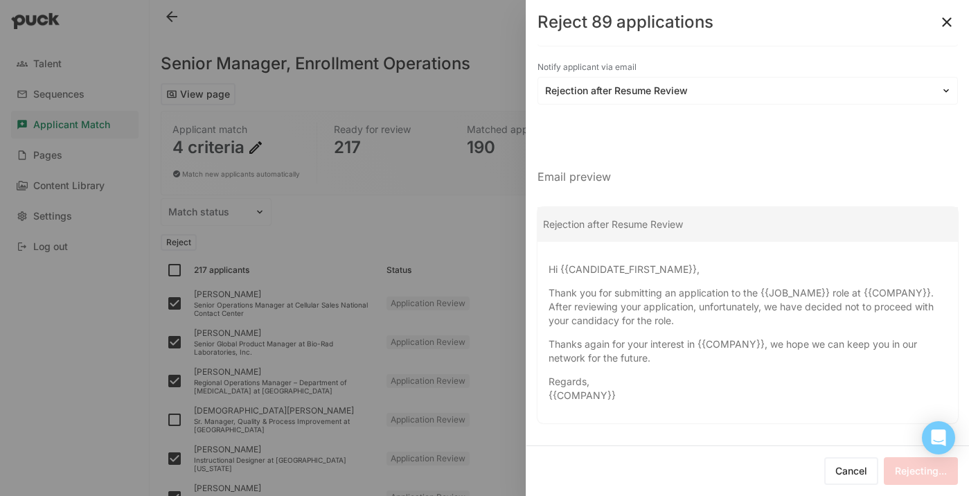
checkbox input "false"
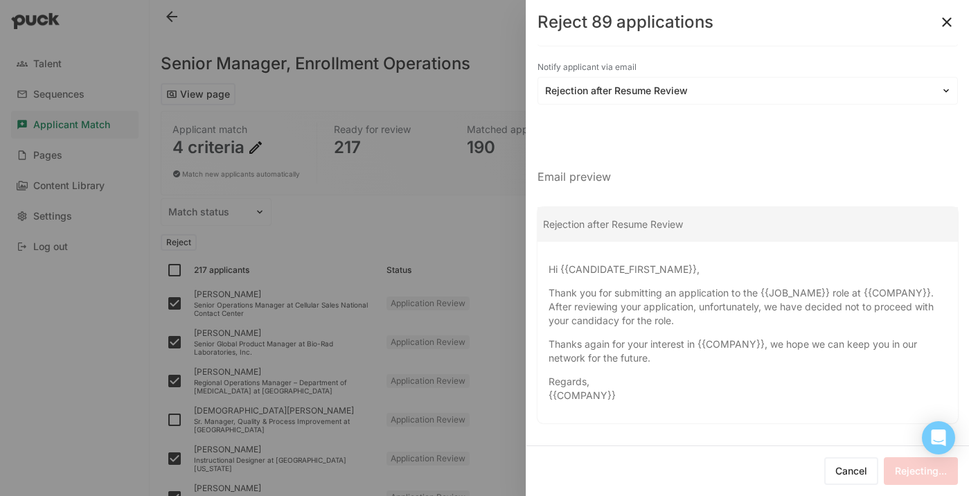
checkbox input "false"
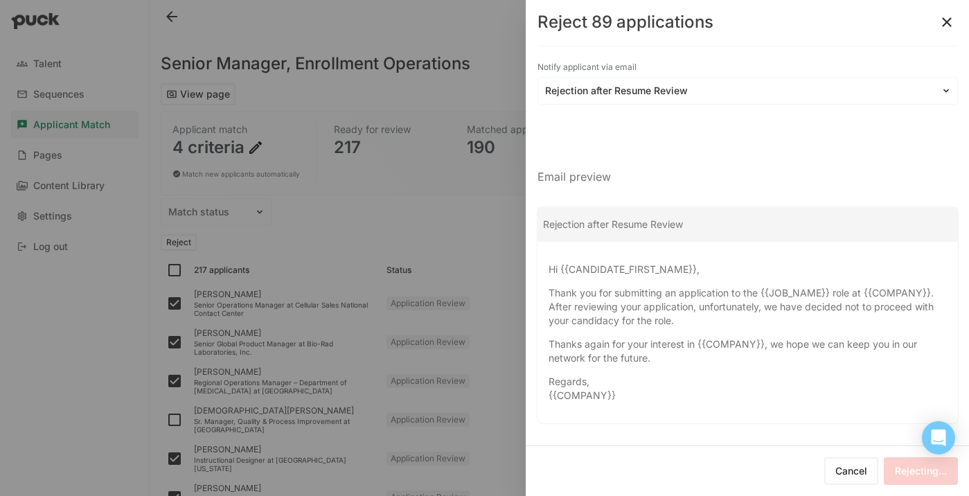
checkbox input "false"
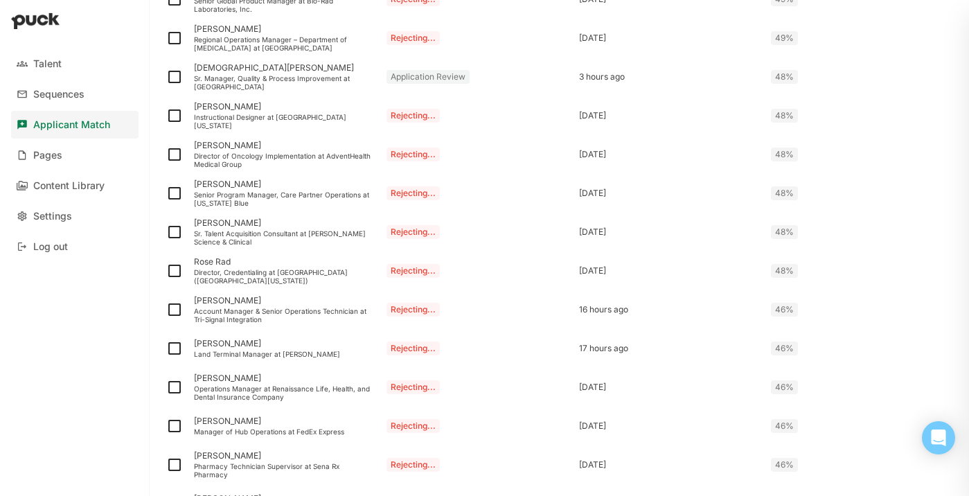
scroll to position [0, 0]
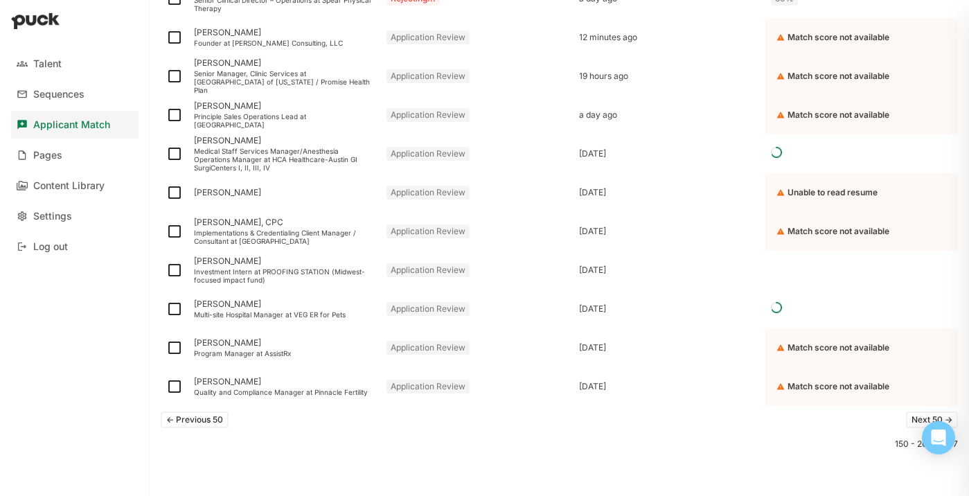
click at [186, 423] on button "<- Previous 50" at bounding box center [195, 420] width 68 height 17
